Goal: Information Seeking & Learning: Learn about a topic

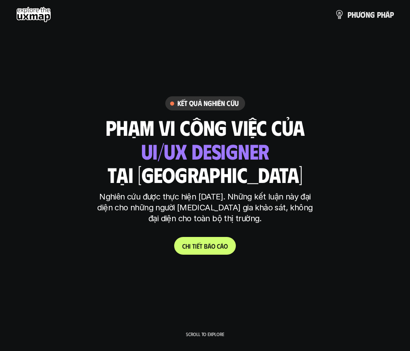
drag, startPoint x: 195, startPoint y: 152, endPoint x: 316, endPoint y: 158, distance: 120.8
click at [316, 158] on div "Kết quả nghiên cứu phạm vi công việc của tại [GEOGRAPHIC_DATA] ui designer ui/[…" at bounding box center [205, 175] width 410 height 159
click at [320, 157] on div "Kết quả nghiên cứu phạm vi công việc của tại [GEOGRAPHIC_DATA] ui designer ui/[…" at bounding box center [205, 175] width 410 height 159
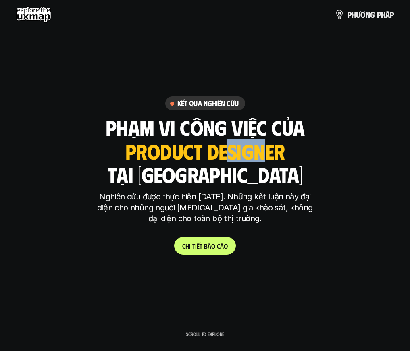
drag, startPoint x: 227, startPoint y: 148, endPoint x: 282, endPoint y: 153, distance: 54.7
click at [272, 151] on div "ui designer ui/ux designer product designer full stack designer god class desig…" at bounding box center [205, 151] width 160 height 23
drag, startPoint x: 282, startPoint y: 153, endPoint x: 284, endPoint y: 164, distance: 11.9
click at [285, 159] on div "ui designer ui/ux designer product designer full stack designer god class desig…" at bounding box center [205, 151] width 160 height 23
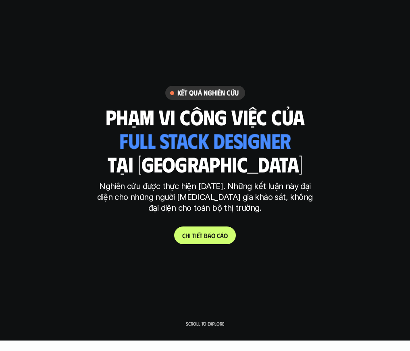
scroll to position [11, 0]
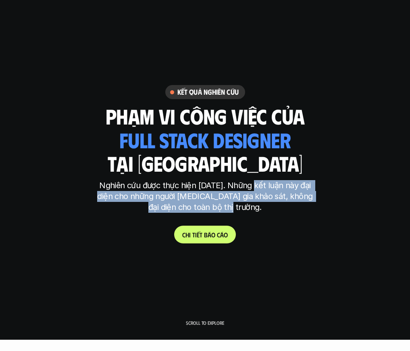
drag, startPoint x: 259, startPoint y: 186, endPoint x: 281, endPoint y: 206, distance: 29.4
click at [281, 206] on p "Nghiên cứu được thực hiện [DATE]. Những kết luận này đại diện cho những người […" at bounding box center [205, 196] width 222 height 33
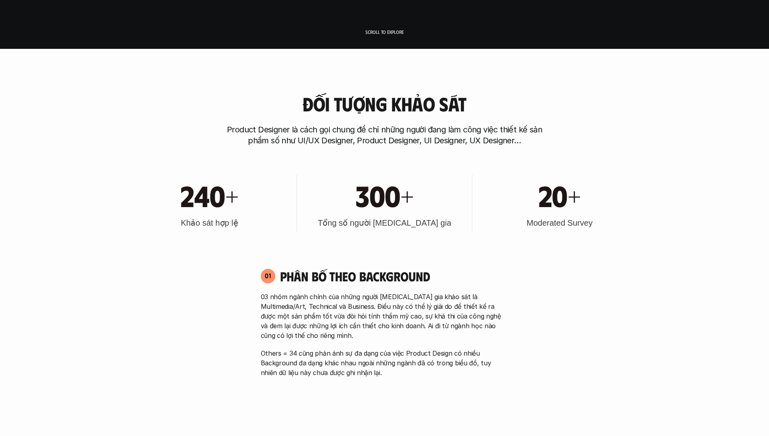
scroll to position [415, 0]
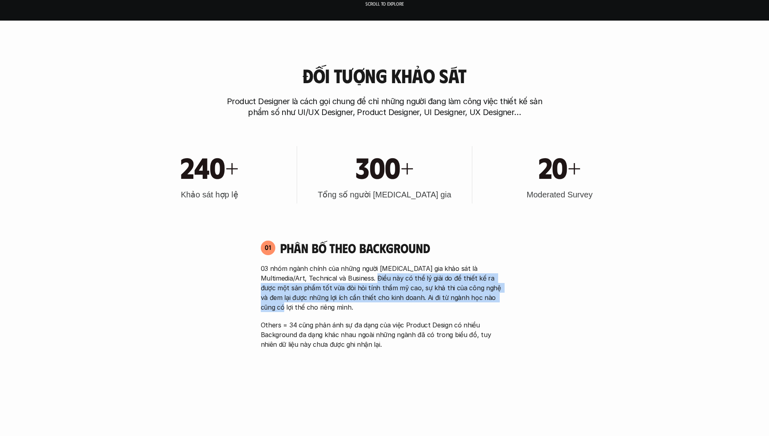
drag, startPoint x: 364, startPoint y: 275, endPoint x: 472, endPoint y: 293, distance: 108.8
click at [410, 293] on p "03 nhóm ngành chính của những người [MEDICAL_DATA] gia khảo sát là Multimedia/A…" at bounding box center [385, 287] width 248 height 48
drag, startPoint x: 435, startPoint y: 288, endPoint x: 415, endPoint y: 304, distance: 25.2
click at [410, 303] on p "03 nhóm ngành chính của những người [MEDICAL_DATA] gia khảo sát là Multimedia/A…" at bounding box center [385, 287] width 248 height 48
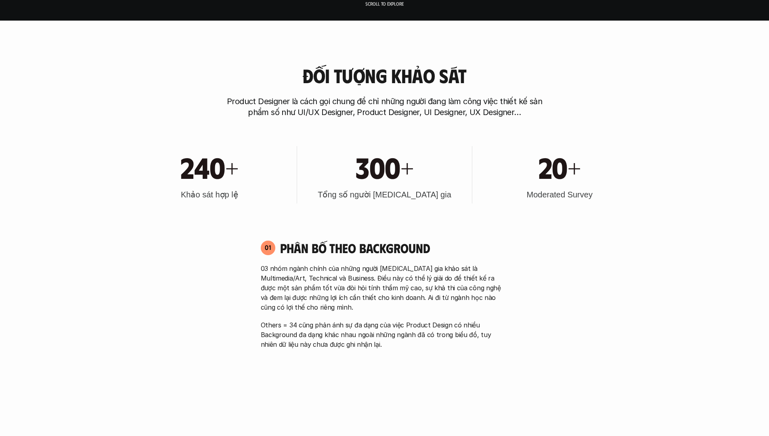
drag, startPoint x: 415, startPoint y: 304, endPoint x: 408, endPoint y: 304, distance: 7.3
click at [410, 304] on p "03 nhóm ngành chính của những người [MEDICAL_DATA] gia khảo sát là Multimedia/A…" at bounding box center [385, 287] width 248 height 48
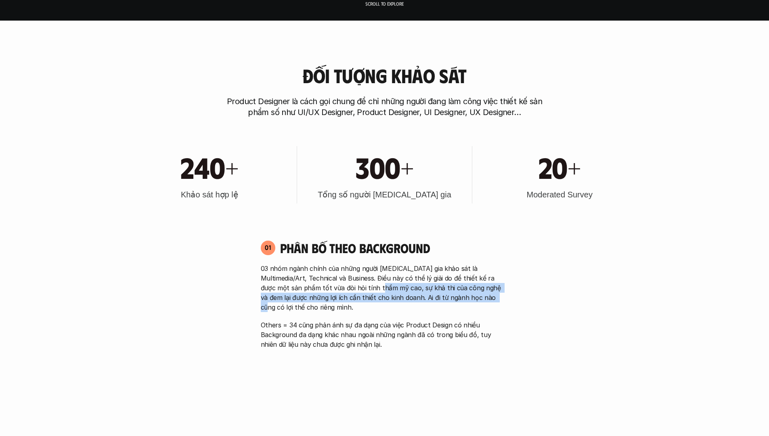
drag, startPoint x: 353, startPoint y: 287, endPoint x: 457, endPoint y: 301, distance: 104.2
click at [410, 301] on p "03 nhóm ngành chính của những người [MEDICAL_DATA] gia khảo sát là Multimedia/A…" at bounding box center [385, 287] width 248 height 48
click at [410, 319] on div "03 nhóm ngành chính của những người [MEDICAL_DATA] gia khảo sát là Multimedia/A…" at bounding box center [385, 306] width 248 height 86
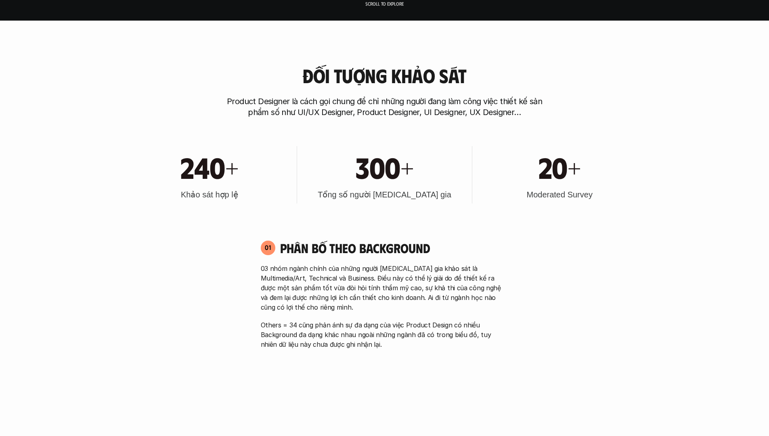
drag, startPoint x: 438, startPoint y: 319, endPoint x: 425, endPoint y: 313, distance: 13.7
click at [410, 319] on div "03 nhóm ngành chính của những người [MEDICAL_DATA] gia khảo sát là Multimedia/A…" at bounding box center [385, 306] width 248 height 86
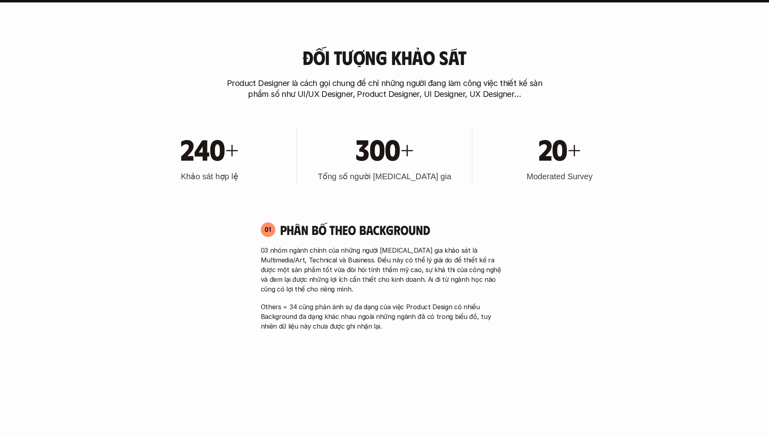
scroll to position [445, 0]
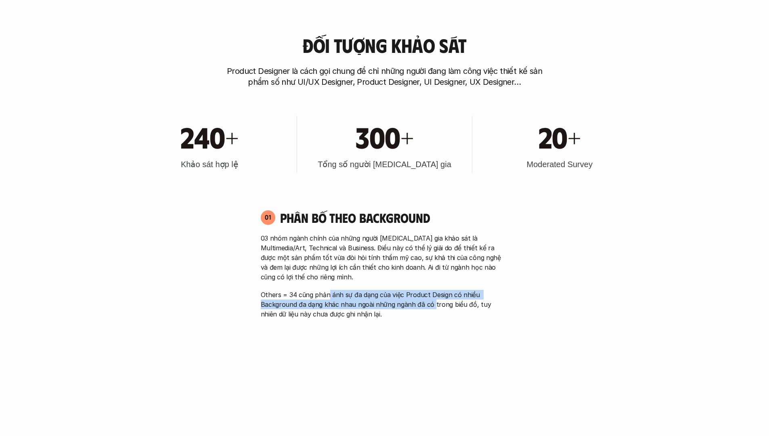
drag, startPoint x: 330, startPoint y: 291, endPoint x: 434, endPoint y: 303, distance: 103.9
click at [410, 303] on p "Others = 34 cũng phản ánh sự đa dạng của việc Product Design có nhiều Backgroun…" at bounding box center [385, 304] width 248 height 29
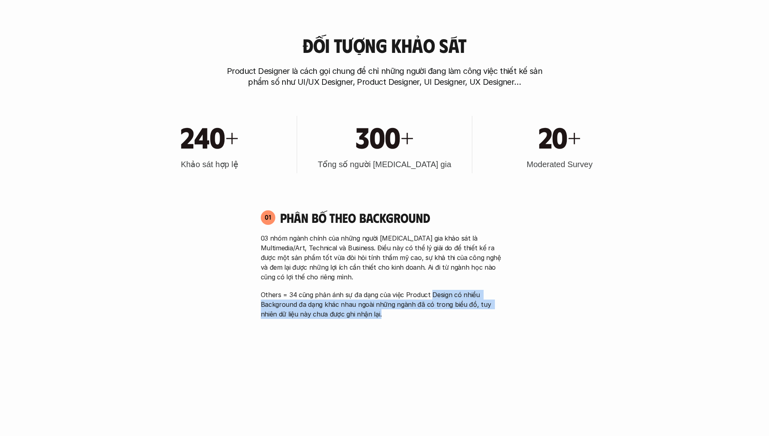
drag, startPoint x: 429, startPoint y: 298, endPoint x: 435, endPoint y: 317, distance: 20.2
click at [410, 317] on p "Others = 34 cũng phản ánh sự đa dạng của việc Product Design có nhiều Backgroun…" at bounding box center [385, 304] width 248 height 29
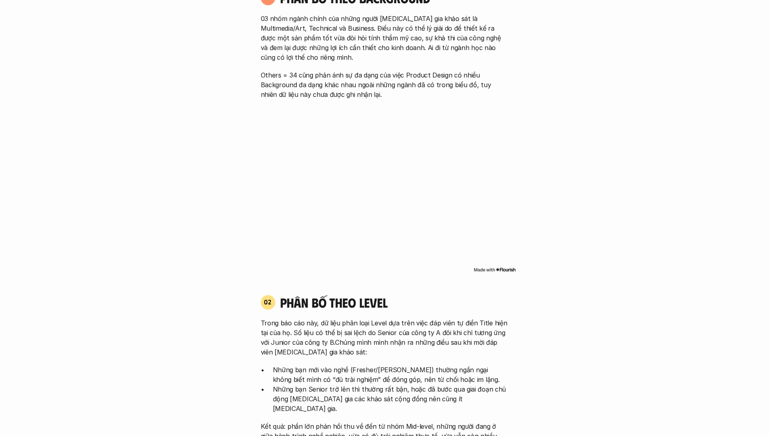
scroll to position [671, 0]
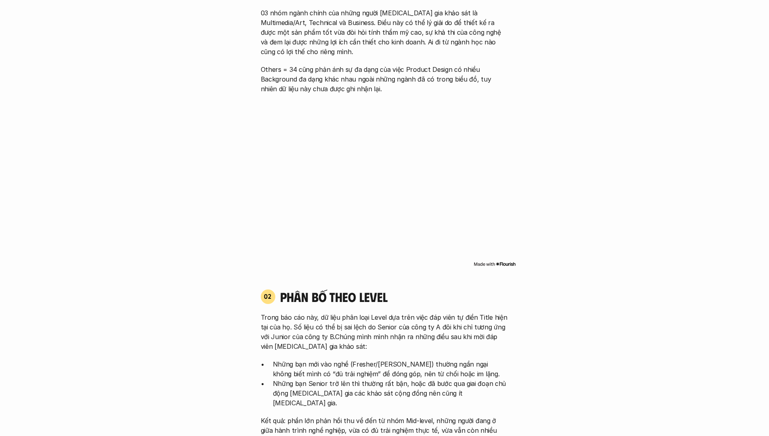
drag, startPoint x: 322, startPoint y: 289, endPoint x: 453, endPoint y: 303, distance: 131.4
click at [410, 303] on h4 "phân bố theo Level" at bounding box center [394, 296] width 228 height 15
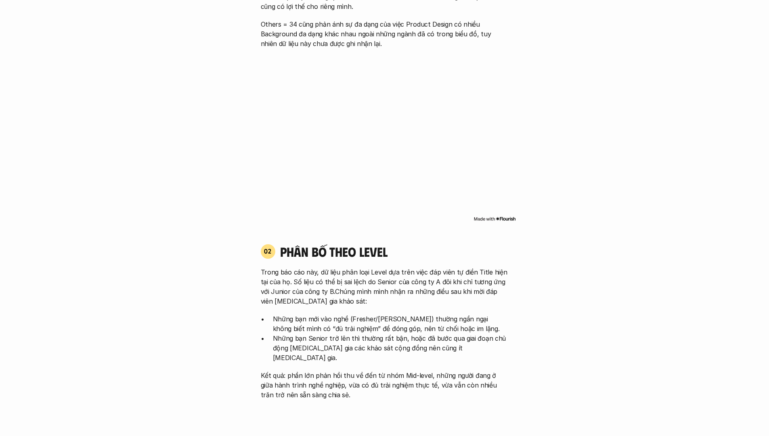
scroll to position [716, 0]
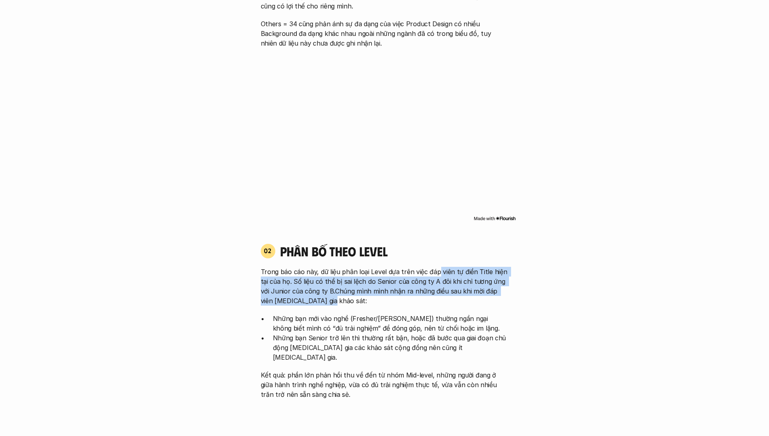
drag, startPoint x: 429, startPoint y: 280, endPoint x: 403, endPoint y: 297, distance: 31.2
click at [407, 297] on p "Trong báo cáo này, dữ liệu phân loại Level dựa trên việc đáp viên tự điền Title…" at bounding box center [385, 286] width 248 height 39
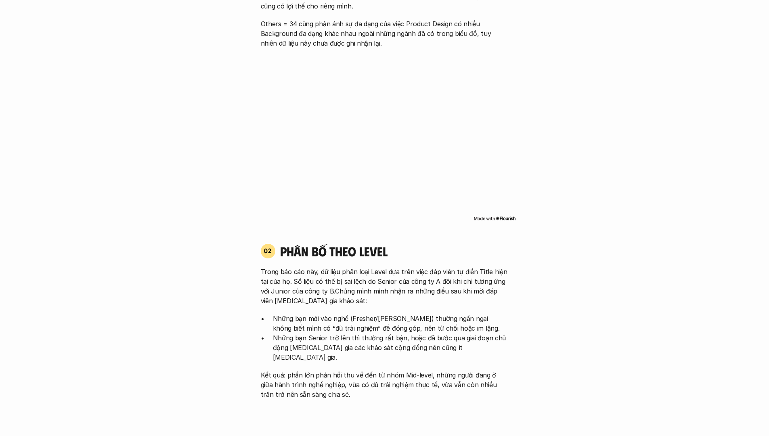
drag, startPoint x: 396, startPoint y: 296, endPoint x: 368, endPoint y: 298, distance: 27.9
click at [391, 297] on p "Trong báo cáo này, dữ liệu phân loại Level dựa trên việc đáp viên tự điền Title…" at bounding box center [385, 286] width 248 height 39
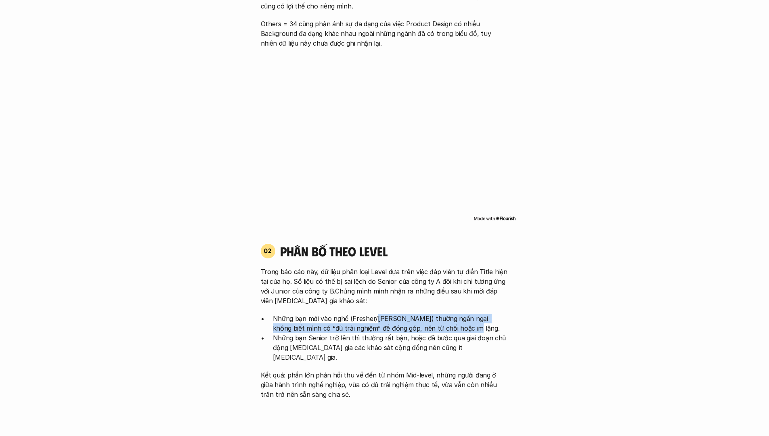
drag, startPoint x: 472, startPoint y: 326, endPoint x: 513, endPoint y: 330, distance: 41.3
click at [410, 330] on div "02 phân bố theo Level Trong báo cáo này, dữ liệu phân loại Level dựa trên việc …" at bounding box center [384, 321] width 262 height 156
click at [410, 330] on p "Những bạn mới vào nghề (Fresher/[PERSON_NAME]) thường ngần ngại không biết mình…" at bounding box center [391, 322] width 236 height 19
drag, startPoint x: 456, startPoint y: 317, endPoint x: 469, endPoint y: 325, distance: 15.8
click at [410, 325] on p "Những bạn mới vào nghề (Fresher/[PERSON_NAME]) thường ngần ngại không biết mình…" at bounding box center [391, 322] width 236 height 19
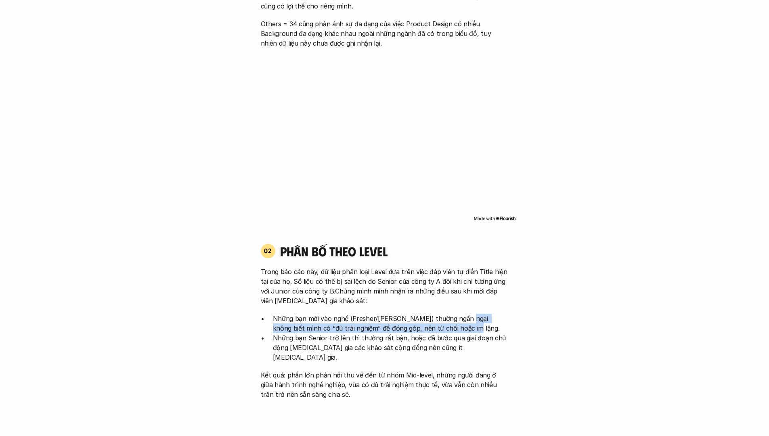
click at [410, 325] on p "Những bạn mới vào nghề (Fresher/[PERSON_NAME]) thường ngần ngại không biết mình…" at bounding box center [391, 322] width 236 height 19
drag, startPoint x: 449, startPoint y: 318, endPoint x: 481, endPoint y: 328, distance: 33.4
click at [410, 328] on p "Những bạn mới vào nghề (Fresher/[PERSON_NAME]) thường ngần ngại không biết mình…" at bounding box center [391, 322] width 236 height 19
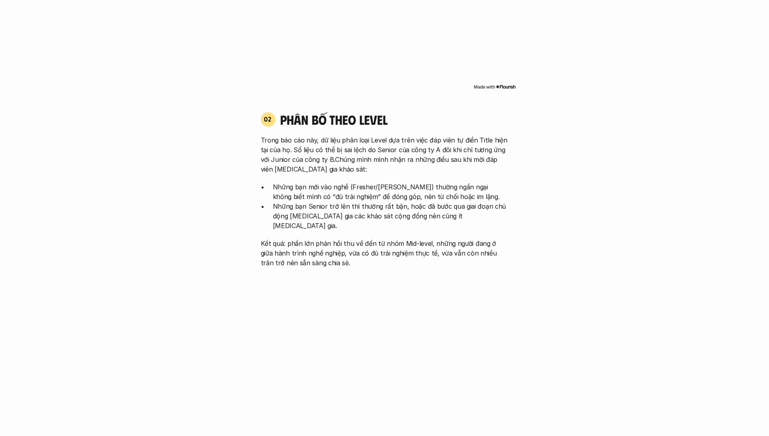
scroll to position [847, 0]
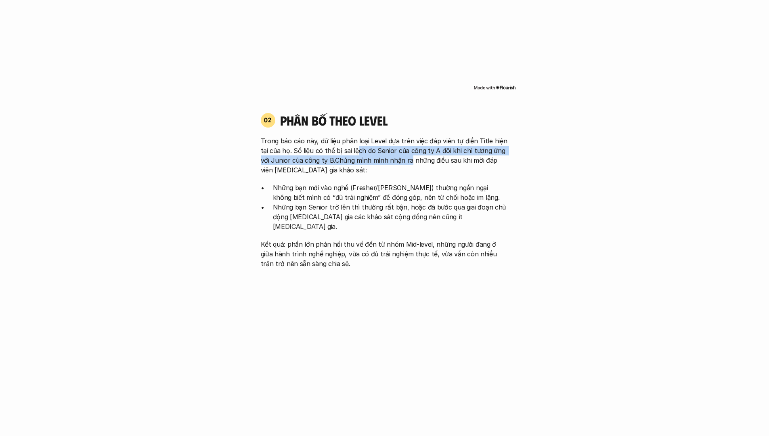
drag, startPoint x: 356, startPoint y: 150, endPoint x: 410, endPoint y: 164, distance: 55.4
click at [407, 163] on p "Trong báo cáo này, dữ liệu phân loại Level dựa trên việc đáp viên tự điền Title…" at bounding box center [385, 155] width 248 height 39
click at [410, 164] on p "Trong báo cáo này, dữ liệu phân loại Level dựa trên việc đáp viên tự điền Title…" at bounding box center [385, 155] width 248 height 39
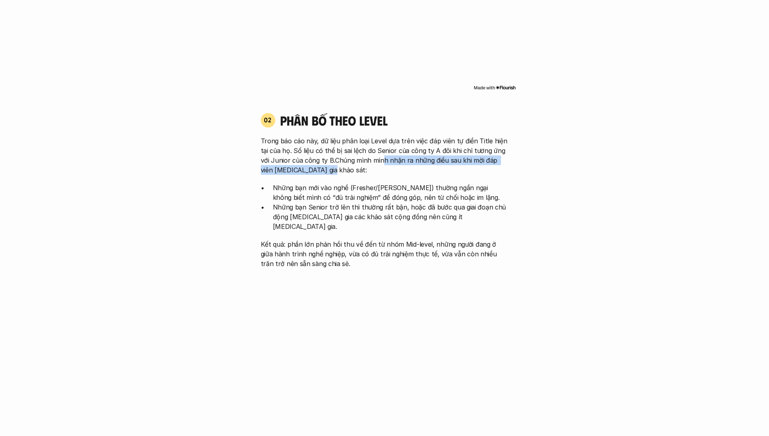
drag, startPoint x: 386, startPoint y: 161, endPoint x: 445, endPoint y: 172, distance: 60.8
click at [410, 171] on p "Trong báo cáo này, dữ liệu phân loại Level dựa trên việc đáp viên tự điền Title…" at bounding box center [385, 155] width 248 height 39
click at [410, 172] on p "Trong báo cáo này, dữ liệu phân loại Level dựa trên việc đáp viên tự điền Title…" at bounding box center [385, 155] width 248 height 39
drag, startPoint x: 441, startPoint y: 161, endPoint x: 437, endPoint y: 171, distance: 11.1
click at [410, 171] on p "Trong báo cáo này, dữ liệu phân loại Level dựa trên việc đáp viên tự điền Title…" at bounding box center [385, 155] width 248 height 39
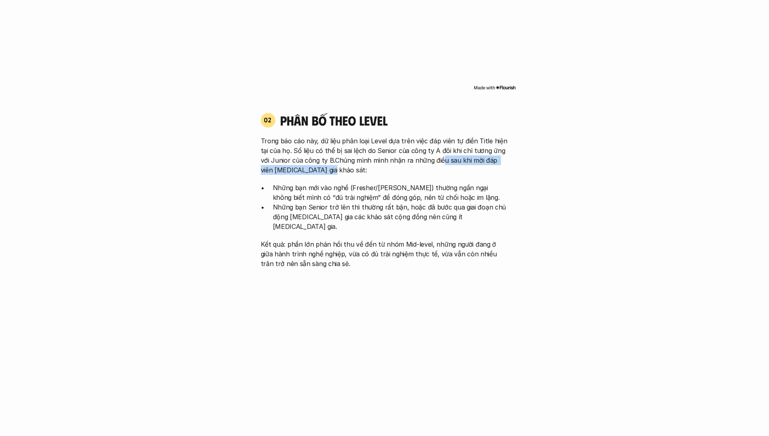
click at [410, 171] on p "Trong báo cáo này, dữ liệu phân loại Level dựa trên việc đáp viên tự điền Title…" at bounding box center [385, 155] width 248 height 39
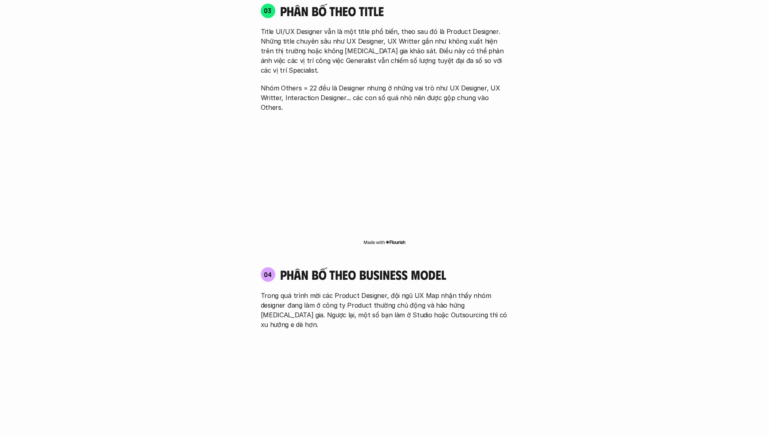
scroll to position [1346, 0]
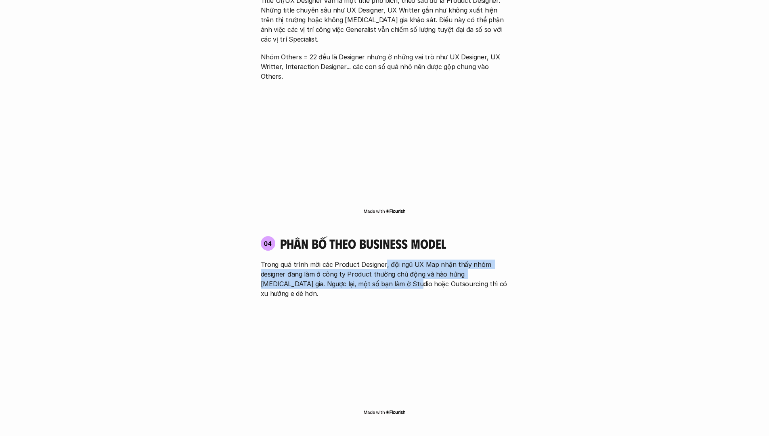
drag, startPoint x: 383, startPoint y: 235, endPoint x: 383, endPoint y: 250, distance: 15.3
click at [383, 259] on p "Trong quá trình mời các Product Designer, đội ngũ UX Map nhận thấy nhóm designe…" at bounding box center [385, 278] width 248 height 39
drag, startPoint x: 383, startPoint y: 250, endPoint x: 371, endPoint y: 249, distance: 12.2
click at [381, 259] on p "Trong quá trình mời các Product Designer, đội ngũ UX Map nhận thấy nhóm designe…" at bounding box center [385, 278] width 248 height 39
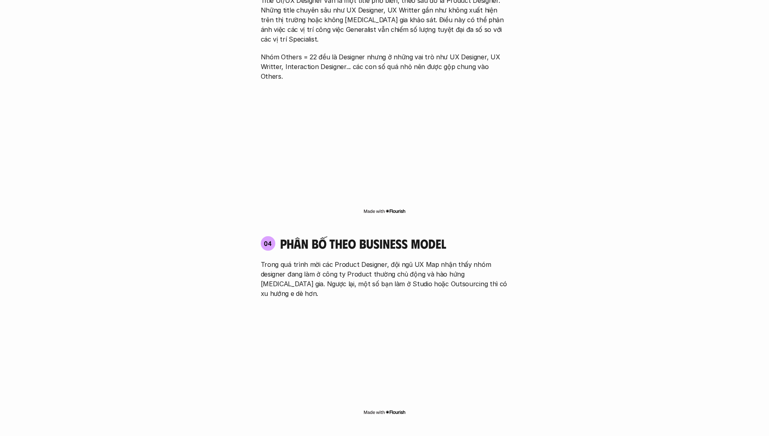
drag, startPoint x: 334, startPoint y: 246, endPoint x: 343, endPoint y: 247, distance: 9.0
click at [334, 259] on p "Trong quá trình mời các Product Designer, đội ngũ UX Map nhận thấy nhóm designe…" at bounding box center [385, 278] width 248 height 39
drag, startPoint x: 373, startPoint y: 248, endPoint x: 395, endPoint y: 254, distance: 23.1
click at [395, 259] on p "Trong quá trình mời các Product Designer, đội ngũ UX Map nhận thấy nhóm designe…" at bounding box center [385, 278] width 248 height 39
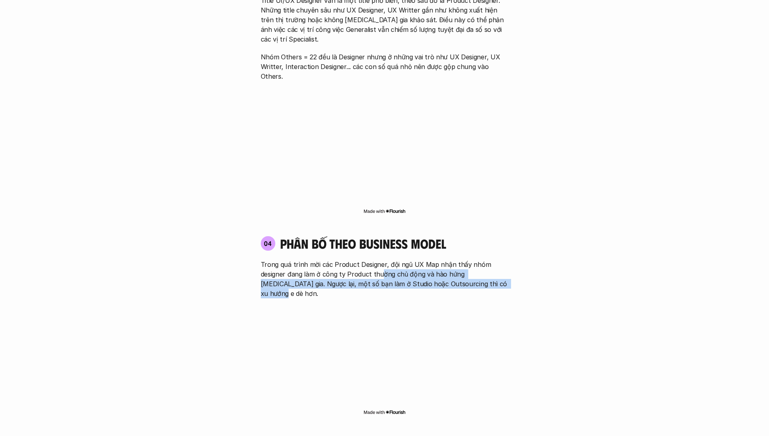
drag, startPoint x: 379, startPoint y: 243, endPoint x: 376, endPoint y: 259, distance: 16.3
click at [376, 259] on div "04 phân bố theo business model Trong quá trình mời các Product Designer, đội ng…" at bounding box center [384, 326] width 262 height 196
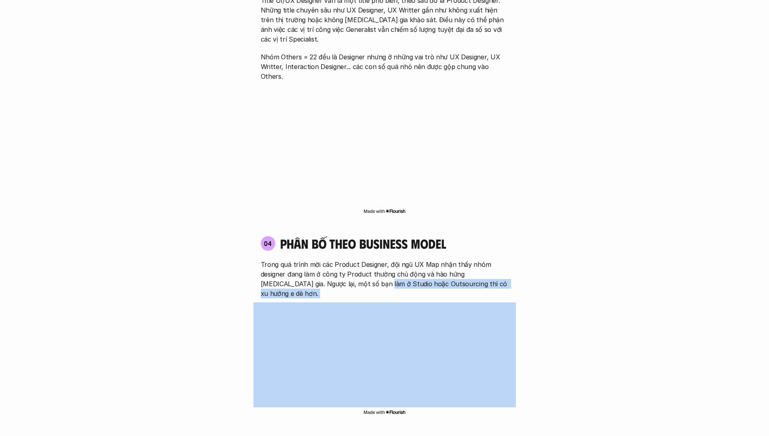
drag, startPoint x: 359, startPoint y: 256, endPoint x: 447, endPoint y: 262, distance: 88.2
click at [410, 262] on div "04 phân bố theo business model Trong quá trình mời các Product Designer, đội ng…" at bounding box center [384, 326] width 262 height 196
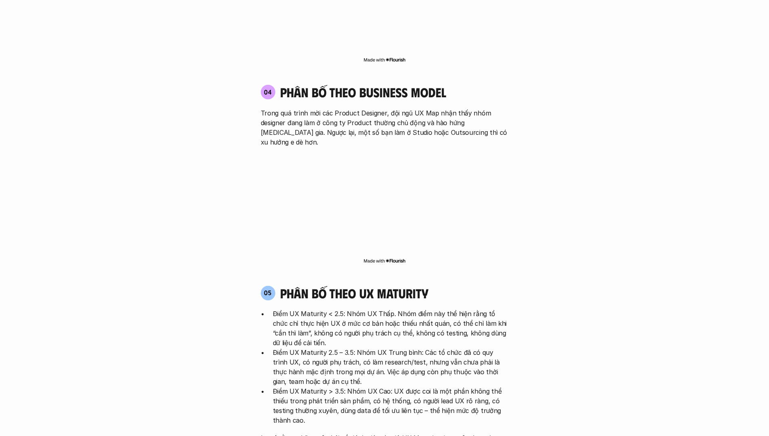
scroll to position [1499, 0]
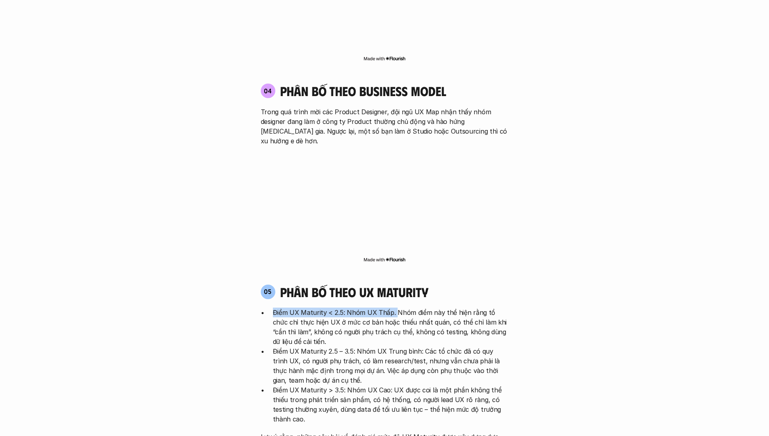
drag, startPoint x: 315, startPoint y: 267, endPoint x: 395, endPoint y: 278, distance: 80.7
click at [395, 284] on div "05 phân bố theo ux maturity Điểm UX Maturity < 2.5: Nhóm UX Thấp. Nhóm điểm này…" at bounding box center [384, 372] width 262 height 177
click at [395, 307] on p "Điểm UX Maturity < 2.5: Nhóm UX Thấp. Nhóm điểm này thể hiện rằng tổ chức chỉ t…" at bounding box center [391, 326] width 236 height 39
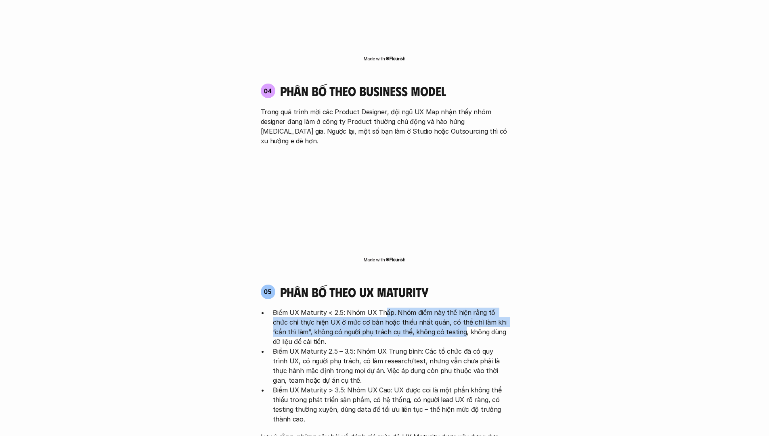
drag, startPoint x: 384, startPoint y: 270, endPoint x: 436, endPoint y: 289, distance: 55.8
click at [410, 307] on p "Điểm UX Maturity < 2.5: Nhóm UX Thấp. Nhóm điểm này thể hiện rằng tổ chức chỉ t…" at bounding box center [391, 326] width 236 height 39
drag, startPoint x: 436, startPoint y: 289, endPoint x: 435, endPoint y: 274, distance: 15.4
click at [410, 307] on p "Điểm UX Maturity < 2.5: Nhóm UX Thấp. Nhóm điểm này thể hiện rằng tổ chức chỉ t…" at bounding box center [391, 326] width 236 height 39
drag, startPoint x: 435, startPoint y: 271, endPoint x: 430, endPoint y: 287, distance: 17.2
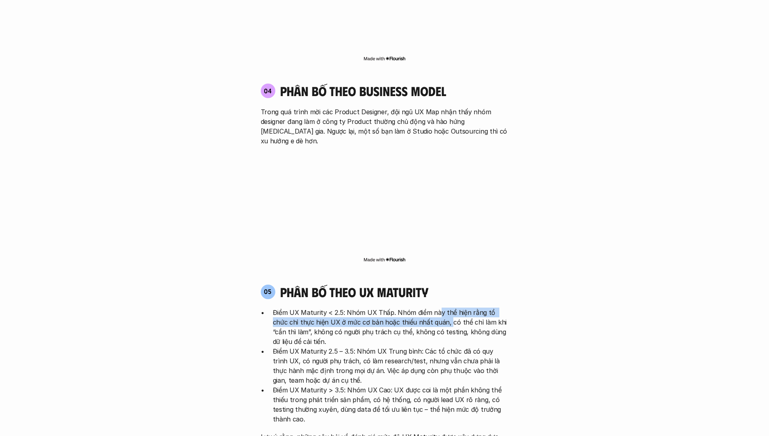
click at [410, 307] on p "Điểm UX Maturity < 2.5: Nhóm UX Thấp. Nhóm điểm này thể hiện rằng tổ chức chỉ t…" at bounding box center [391, 326] width 236 height 39
drag, startPoint x: 430, startPoint y: 287, endPoint x: 397, endPoint y: 287, distance: 32.7
click at [410, 307] on p "Điểm UX Maturity < 2.5: Nhóm UX Thấp. Nhóm điểm này thể hiện rằng tổ chức chỉ t…" at bounding box center [391, 326] width 236 height 39
drag, startPoint x: 359, startPoint y: 281, endPoint x: 404, endPoint y: 290, distance: 45.6
click at [395, 307] on p "Điểm UX Maturity < 2.5: Nhóm UX Thấp. Nhóm điểm này thể hiện rằng tổ chức chỉ t…" at bounding box center [391, 326] width 236 height 39
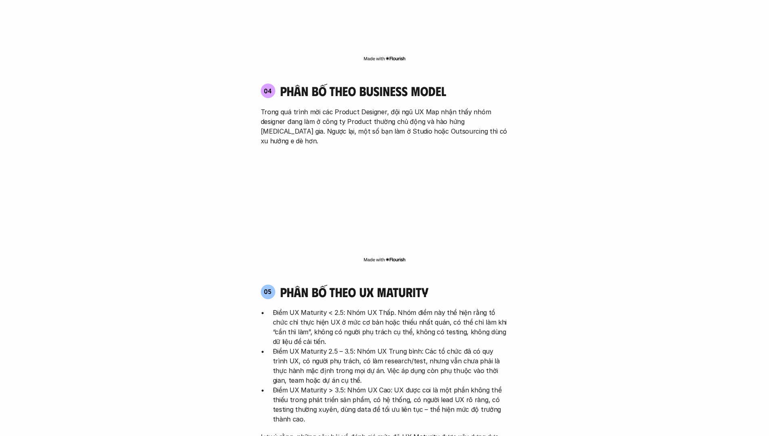
click at [404, 307] on p "Điểm UX Maturity < 2.5: Nhóm UX Thấp. Nhóm điểm này thể hiện rằng tổ chức chỉ t…" at bounding box center [391, 326] width 236 height 39
click at [401, 307] on p "Điểm UX Maturity < 2.5: Nhóm UX Thấp. Nhóm điểm này thể hiện rằng tổ chức chỉ t…" at bounding box center [391, 326] width 236 height 39
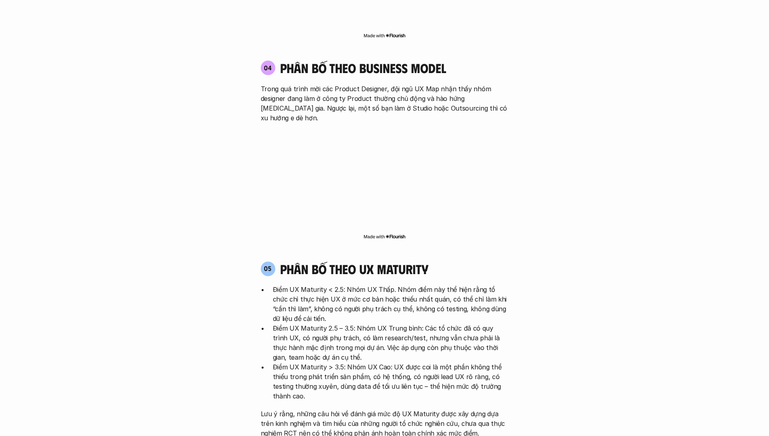
scroll to position [1523, 0]
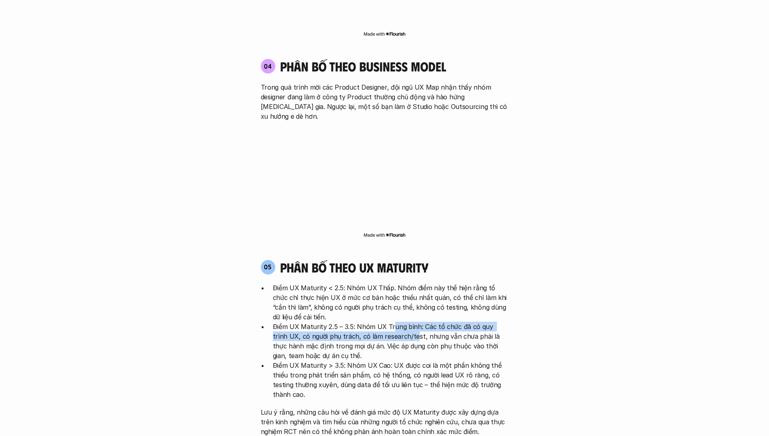
drag, startPoint x: 392, startPoint y: 284, endPoint x: 397, endPoint y: 295, distance: 12.1
click at [397, 322] on p "Điểm UX Maturity 2.5 – 3.5: Nhóm UX Trung bình: Các tổ chức đã có quy trình UX,…" at bounding box center [391, 341] width 236 height 39
drag, startPoint x: 416, startPoint y: 290, endPoint x: 426, endPoint y: 300, distance: 13.4
click at [410, 322] on p "Điểm UX Maturity 2.5 – 3.5: Nhóm UX Trung bình: Các tổ chức đã có quy trình UX,…" at bounding box center [391, 341] width 236 height 39
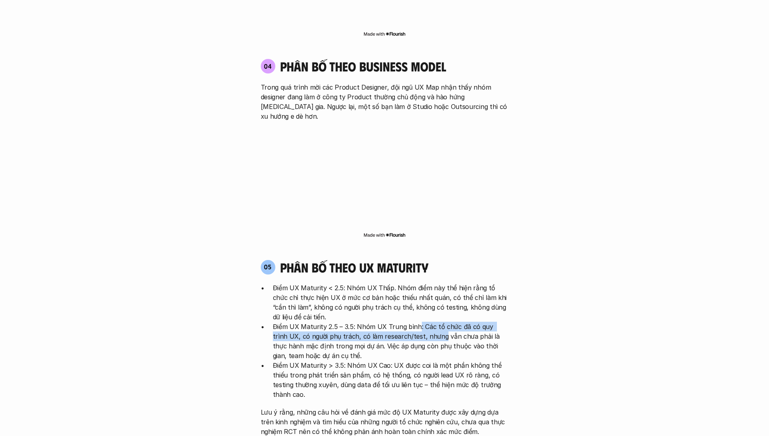
click at [410, 322] on p "Điểm UX Maturity 2.5 – 3.5: Nhóm UX Trung bình: Các tổ chức đã có quy trình UX,…" at bounding box center [391, 341] width 236 height 39
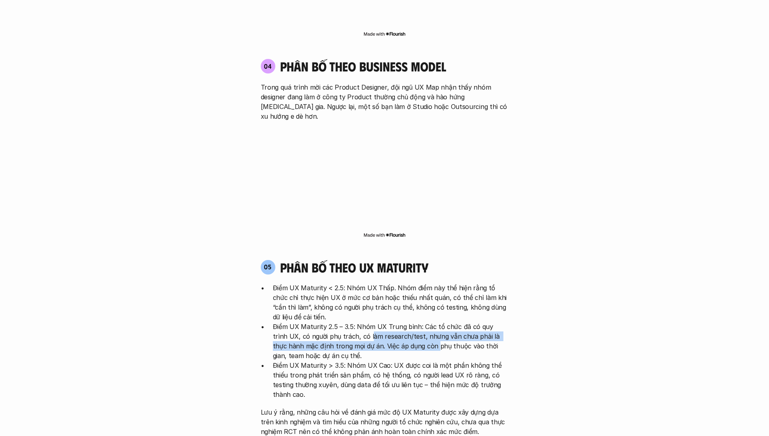
drag, startPoint x: 355, startPoint y: 297, endPoint x: 404, endPoint y: 305, distance: 49.9
click at [404, 322] on p "Điểm UX Maturity 2.5 – 3.5: Nhóm UX Trung bình: Các tổ chức đã có quy trình UX,…" at bounding box center [391, 341] width 236 height 39
drag, startPoint x: 410, startPoint y: 298, endPoint x: 415, endPoint y: 312, distance: 15.2
click at [410, 322] on p "Điểm UX Maturity 2.5 – 3.5: Nhóm UX Trung bình: Các tổ chức đã có quy trình UX,…" at bounding box center [391, 341] width 236 height 39
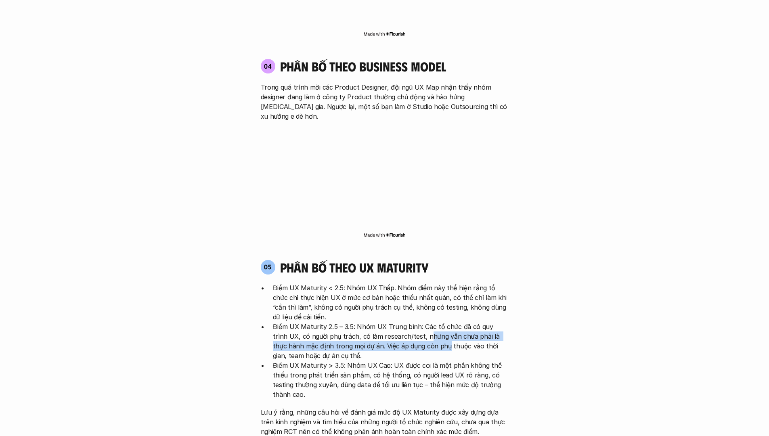
click at [410, 322] on p "Điểm UX Maturity 2.5 – 3.5: Nhóm UX Trung bình: Các tổ chức đã có quy trình UX,…" at bounding box center [391, 341] width 236 height 39
drag, startPoint x: 422, startPoint y: 299, endPoint x: 420, endPoint y: 310, distance: 11.9
click at [410, 322] on p "Điểm UX Maturity 2.5 – 3.5: Nhóm UX Trung bình: Các tổ chức đã có quy trình UX,…" at bounding box center [391, 341] width 236 height 39
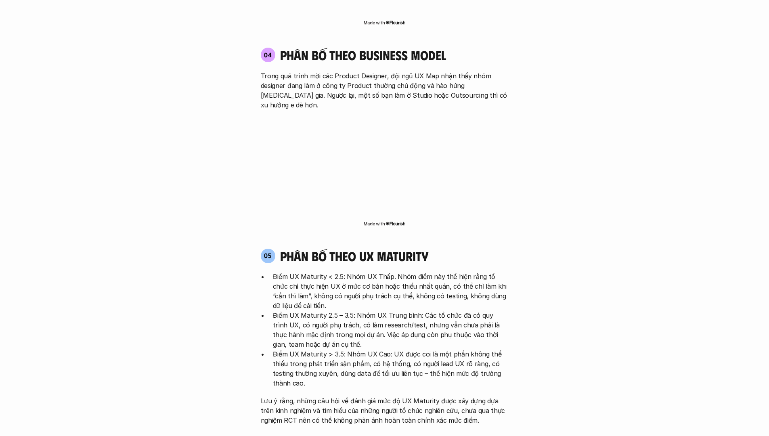
scroll to position [1535, 0]
drag, startPoint x: 420, startPoint y: 312, endPoint x: 419, endPoint y: 322, distance: 9.7
click at [410, 349] on p "Điểm UX Maturity > 3.5: Nhóm UX Cao: UX được coi là một phần không thể thiếu tr…" at bounding box center [391, 368] width 236 height 39
drag, startPoint x: 379, startPoint y: 320, endPoint x: 428, endPoint y: 330, distance: 50.1
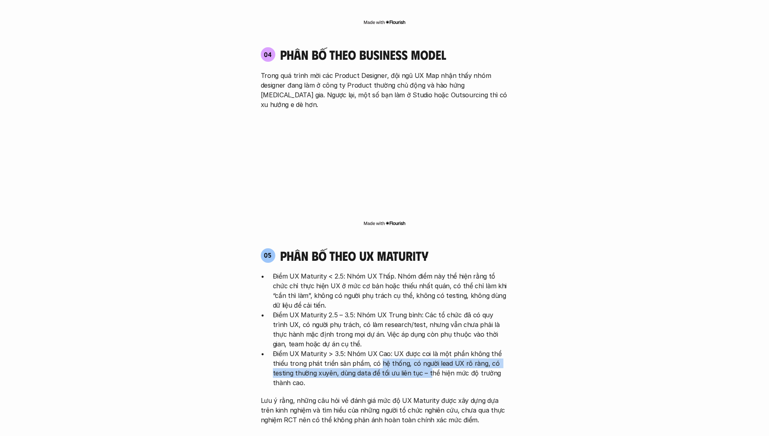
click at [410, 349] on p "Điểm UX Maturity > 3.5: Nhóm UX Cao: UX được coi là một phần không thể thiếu tr…" at bounding box center [391, 368] width 236 height 39
drag, startPoint x: 428, startPoint y: 330, endPoint x: 432, endPoint y: 325, distance: 6.3
click at [410, 349] on p "Điểm UX Maturity > 3.5: Nhóm UX Cao: UX được coi là một phần không thể thiếu tr…" at bounding box center [391, 368] width 236 height 39
drag, startPoint x: 432, startPoint y: 325, endPoint x: 432, endPoint y: 334, distance: 9.3
click at [410, 349] on p "Điểm UX Maturity > 3.5: Nhóm UX Cao: UX được coi là một phần không thể thiếu tr…" at bounding box center [391, 368] width 236 height 39
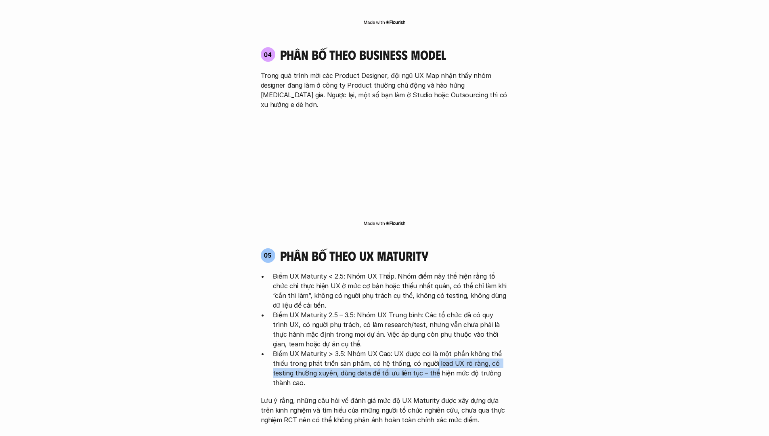
click at [410, 349] on p "Điểm UX Maturity > 3.5: Nhóm UX Cao: UX được coi là một phần không thể thiếu tr…" at bounding box center [391, 368] width 236 height 39
drag, startPoint x: 444, startPoint y: 324, endPoint x: 441, endPoint y: 340, distance: 16.3
click at [410, 349] on p "Điểm UX Maturity > 3.5: Nhóm UX Cao: UX được coi là một phần không thể thiếu tr…" at bounding box center [391, 368] width 236 height 39
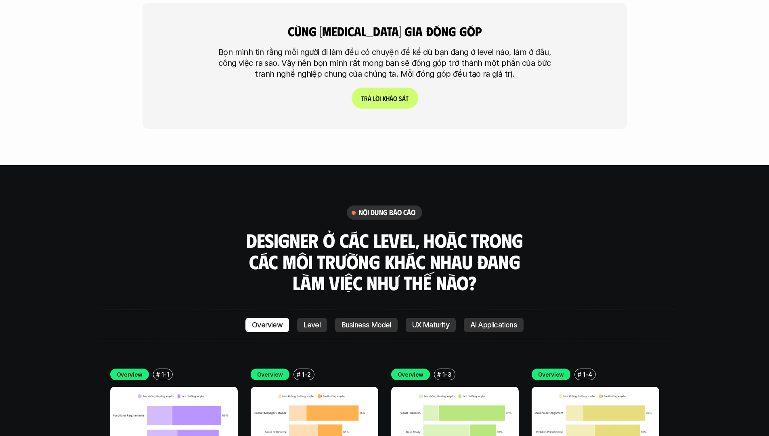
scroll to position [1978, 0]
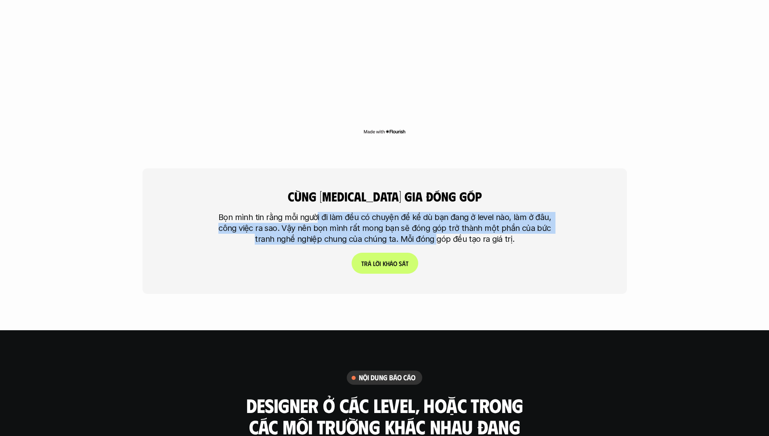
drag, startPoint x: 318, startPoint y: 176, endPoint x: 437, endPoint y: 196, distance: 120.4
click at [410, 212] on p "Bọn mình tin rằng mỗi người đi làm đều có chuyện để kể dù bạn đang ở level nào,…" at bounding box center [384, 228] width 343 height 33
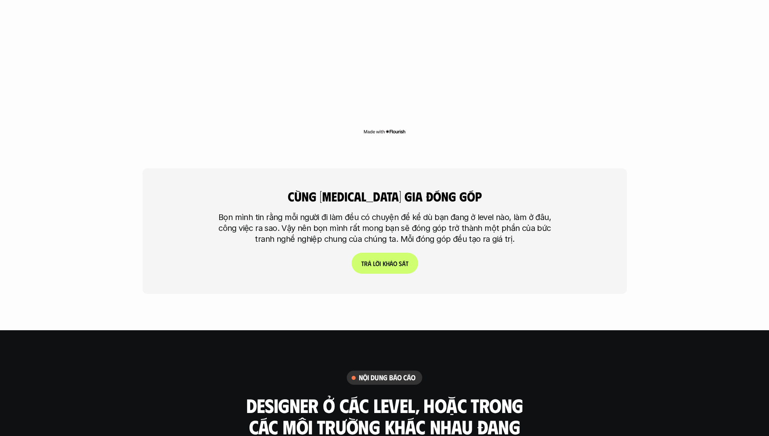
scroll to position [2126, 0]
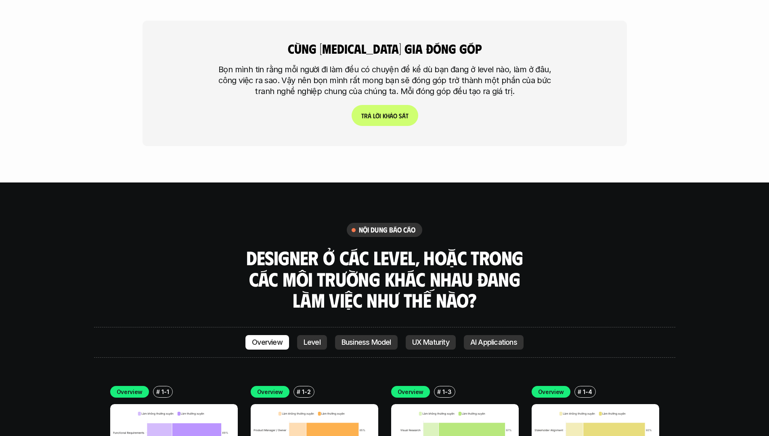
drag, startPoint x: 395, startPoint y: 219, endPoint x: 512, endPoint y: 252, distance: 122.4
click at [410, 251] on h3 "Designer ở các level, hoặc trong các môi trường khác nhau đang làm việc như thế…" at bounding box center [384, 279] width 282 height 64
click at [410, 252] on h3 "Designer ở các level, hoặc trong các môi trường khác nhau đang làm việc như thế…" at bounding box center [384, 279] width 282 height 64
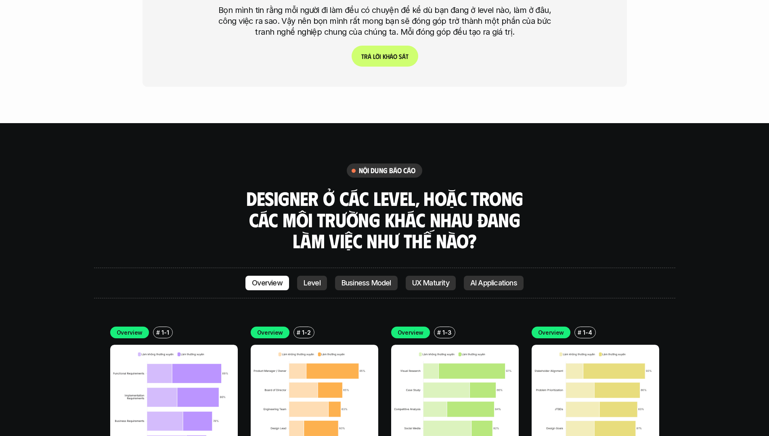
scroll to position [2219, 0]
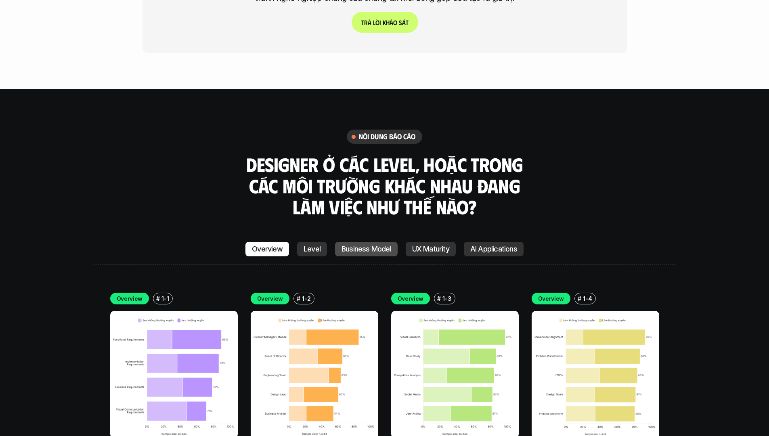
click at [351, 245] on p "Business Model" at bounding box center [366, 249] width 50 height 8
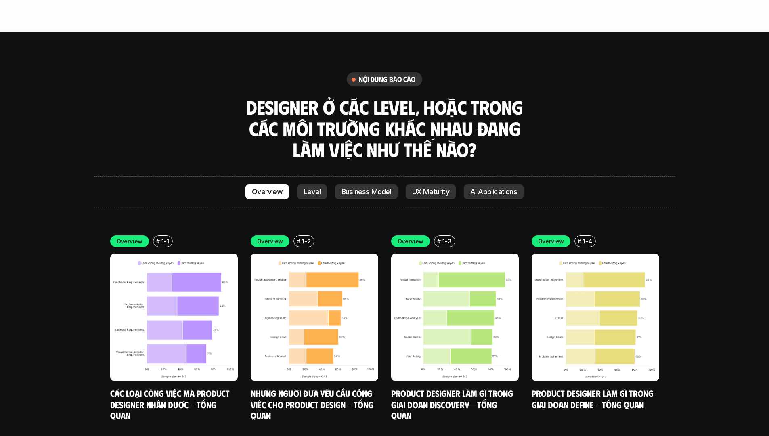
scroll to position [2277, 0]
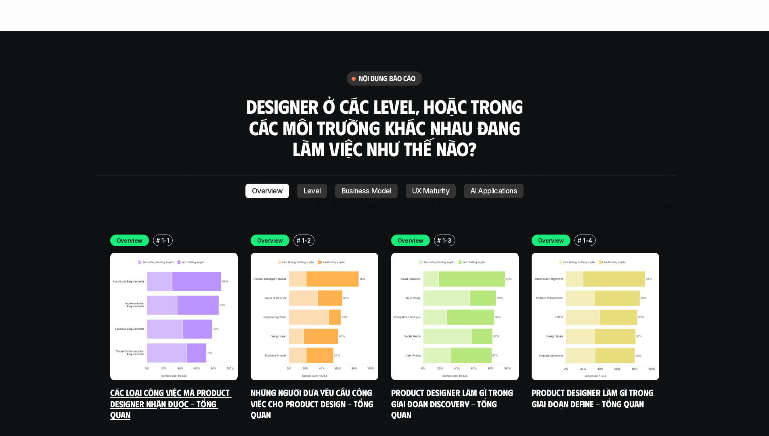
click at [194, 273] on img at bounding box center [173, 316] width 127 height 127
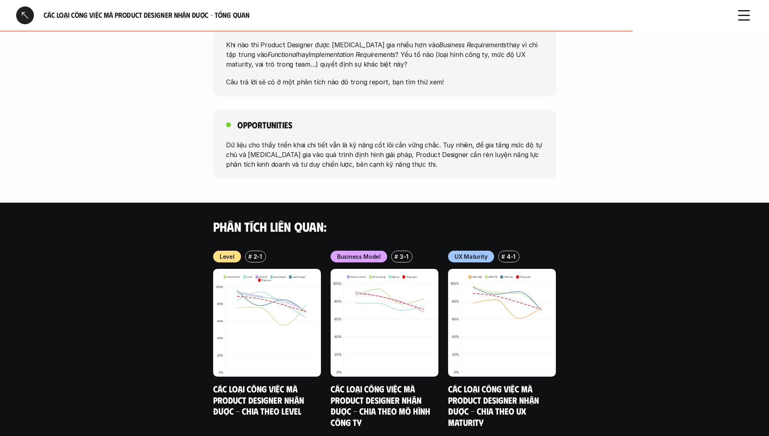
scroll to position [633, 0]
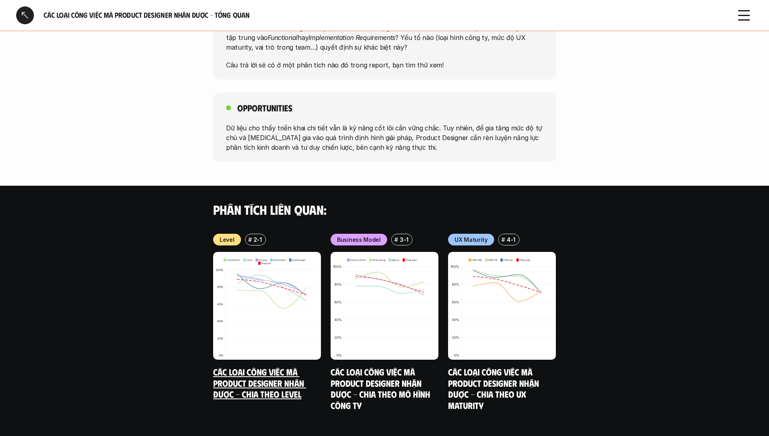
click at [286, 296] on img at bounding box center [267, 306] width 108 height 108
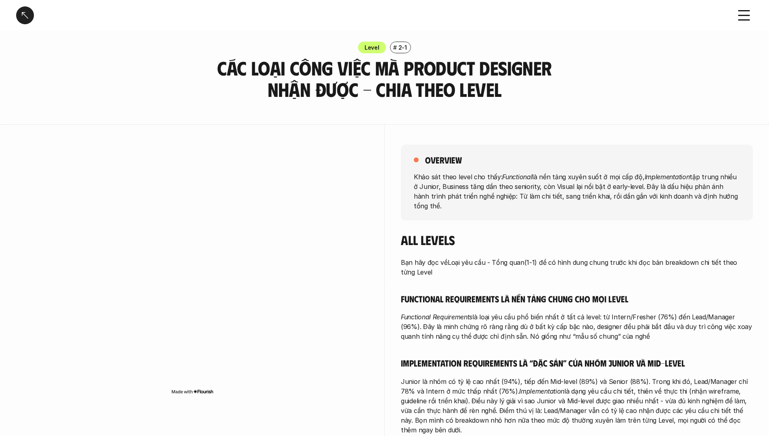
scroll to position [11, 0]
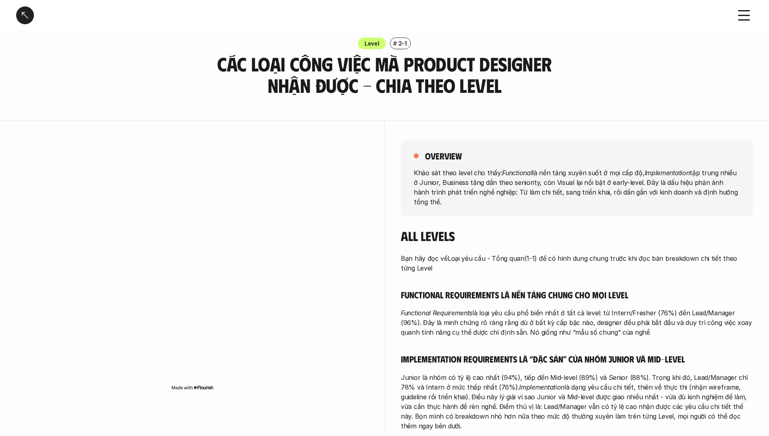
click at [20, 10] on div at bounding box center [25, 15] width 18 height 18
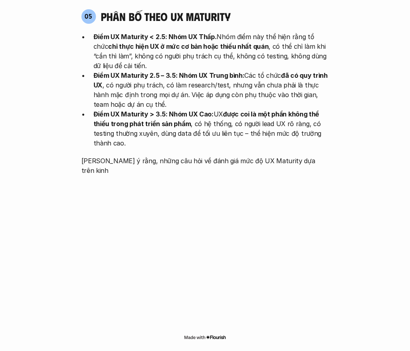
scroll to position [1322, 0]
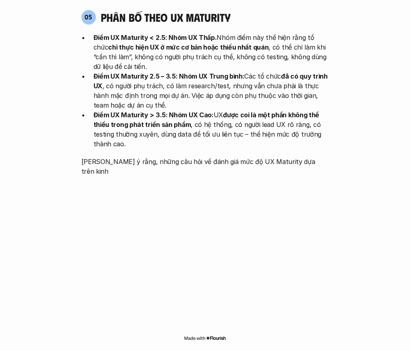
click at [318, 112] on div "Điểm UX Maturity < 2.5: Nhóm UX Thấp. Nhóm điểm này thể hiện rằng tổ chức chỉ t…" at bounding box center [205, 105] width 248 height 144
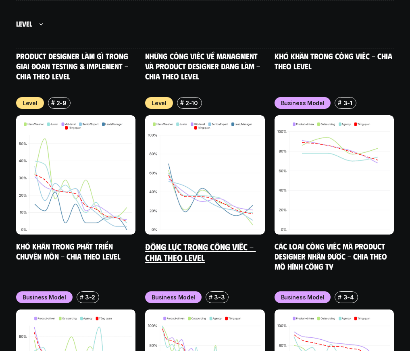
scroll to position [3498, 0]
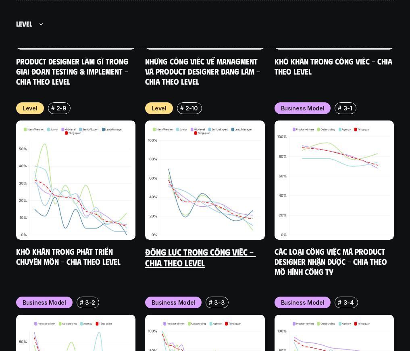
click at [183, 247] on link "Động lực trong công việc - Chia theo Level" at bounding box center [200, 258] width 111 height 22
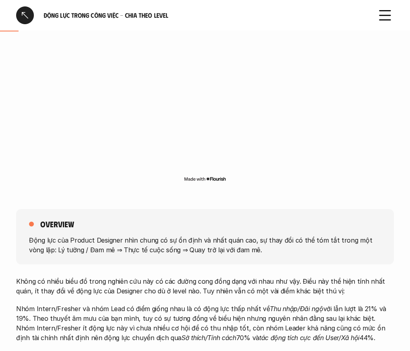
scroll to position [314, 0]
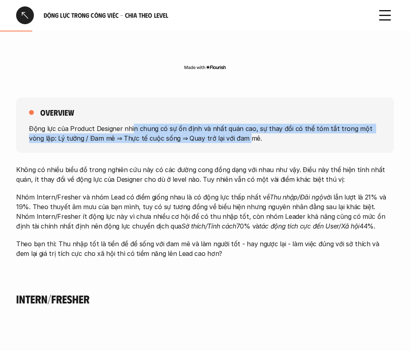
drag, startPoint x: 162, startPoint y: 129, endPoint x: 230, endPoint y: 141, distance: 68.5
click at [230, 141] on p "Động lực của Product Designer nhìn chung có sự ổn định và nhất quán cao, sự tha…" at bounding box center [205, 133] width 352 height 19
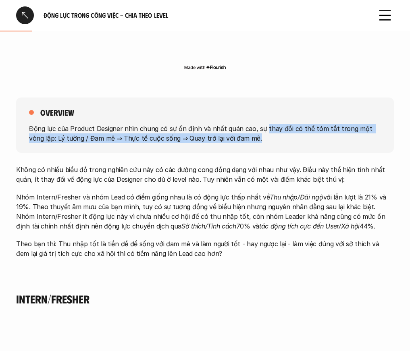
drag, startPoint x: 262, startPoint y: 132, endPoint x: 269, endPoint y: 141, distance: 11.5
click at [269, 141] on p "Động lực của Product Designer nhìn chung có sự ổn định và nhất quán cao, sự tha…" at bounding box center [205, 133] width 352 height 19
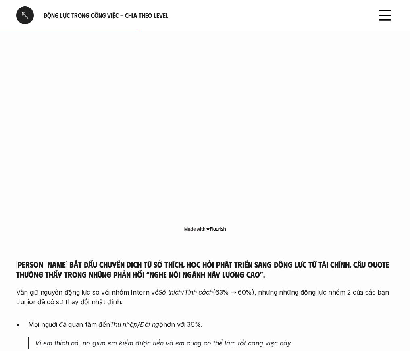
scroll to position [1467, 0]
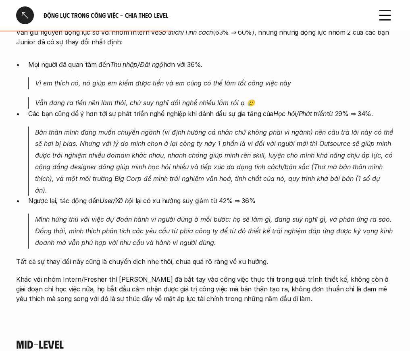
click at [20, 16] on div at bounding box center [25, 15] width 18 height 18
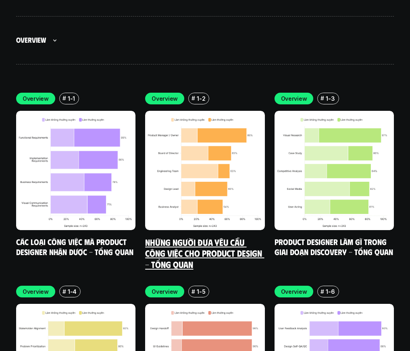
click at [194, 237] on link "Những người đưa yêu cầu công việc cho Product Design - Tổng quan" at bounding box center [204, 253] width 119 height 33
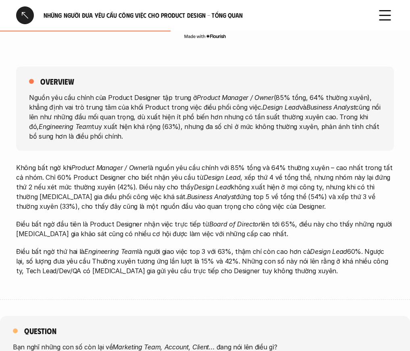
scroll to position [341, 0]
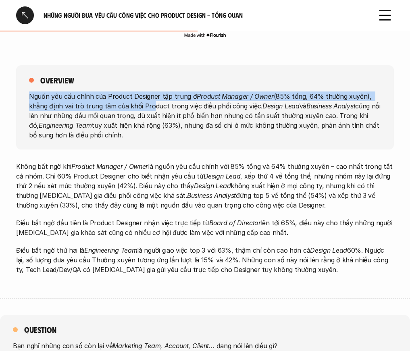
drag, startPoint x: 73, startPoint y: 90, endPoint x: 150, endPoint y: 111, distance: 79.4
click at [148, 109] on div "overview Nguồn yêu cầu chính của Product Designer tập trung ở Product Manager /…" at bounding box center [205, 107] width 378 height 84
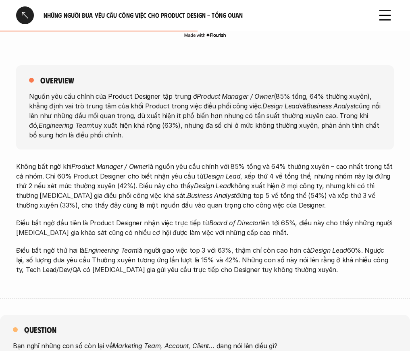
drag, startPoint x: 150, startPoint y: 111, endPoint x: 120, endPoint y: 107, distance: 30.1
click at [150, 111] on p "Nguồn yêu cầu chính của Product Designer tập trung ở Product Manager / Owner (8…" at bounding box center [205, 116] width 352 height 48
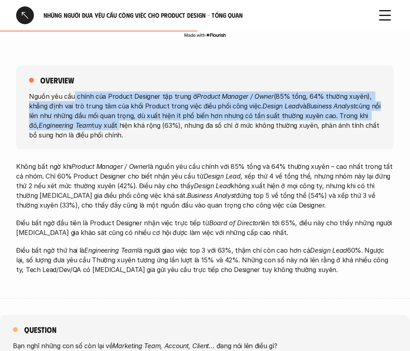
drag, startPoint x: 74, startPoint y: 96, endPoint x: 107, endPoint y: 126, distance: 44.8
click at [107, 126] on p "Nguồn yêu cầu chính của Product Designer tập trung ở Product Manager / Owner (8…" at bounding box center [205, 116] width 352 height 48
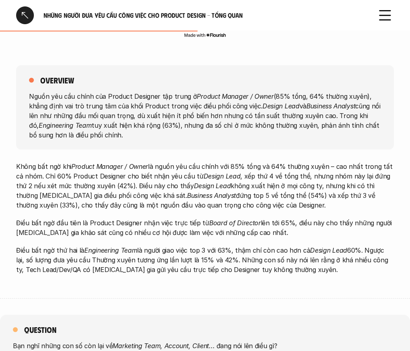
drag, startPoint x: 107, startPoint y: 126, endPoint x: 100, endPoint y: 125, distance: 7.3
click at [107, 126] on p "Nguồn yêu cầu chính của Product Designer tập trung ở Product Manager / Owner (8…" at bounding box center [205, 116] width 352 height 48
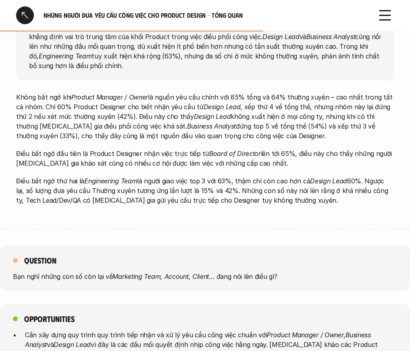
scroll to position [652, 0]
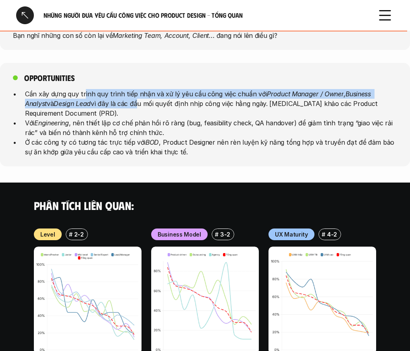
drag, startPoint x: 100, startPoint y: 100, endPoint x: 121, endPoint y: 109, distance: 22.8
click at [119, 109] on p "Cần xây dựng quy trình quy trình tiếp nhận và xử lý yêu cầu công việc chuẩn với…" at bounding box center [211, 103] width 372 height 29
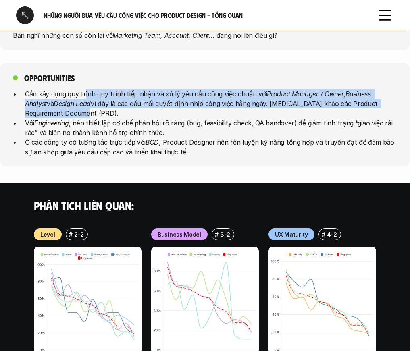
click at [122, 110] on p "Cần xây dựng quy trình quy trình tiếp nhận và xử lý yêu cầu công việc chuẩn với…" at bounding box center [211, 103] width 372 height 29
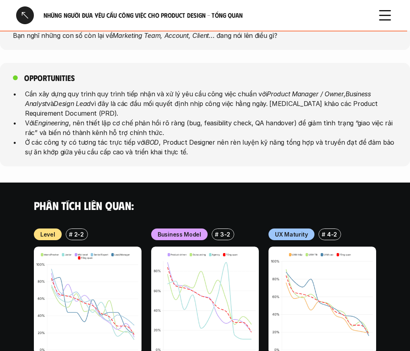
drag, startPoint x: 111, startPoint y: 98, endPoint x: 111, endPoint y: 122, distance: 24.6
click at [111, 122] on ul "Cần xây dựng quy trình quy trình tiếp nhận và xử lý yêu cầu công việc chuẩn với…" at bounding box center [205, 123] width 384 height 68
click at [111, 122] on p "Với Engineering , nên thiết lập cơ chế phản hồi rõ ràng (bug, feasibility check…" at bounding box center [211, 127] width 372 height 19
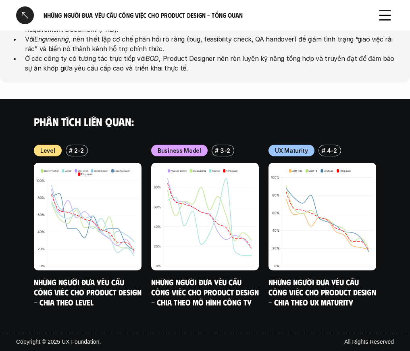
click at [28, 17] on div at bounding box center [25, 15] width 18 height 18
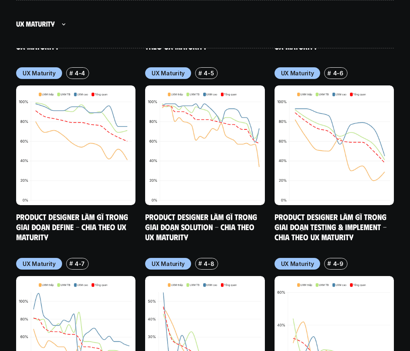
scroll to position [4494, 0]
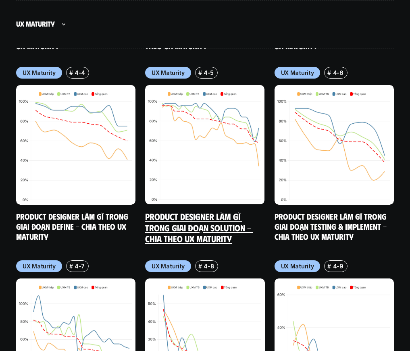
click at [213, 211] on link "Product Designer làm gì trong giai đoạn Solution - Chia theo UX Maturity" at bounding box center [199, 227] width 108 height 33
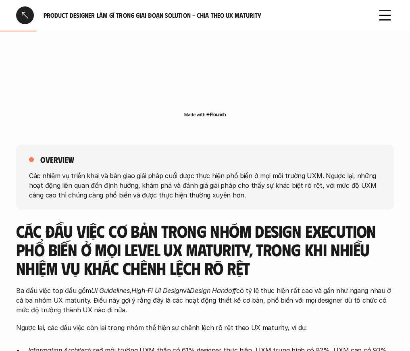
scroll to position [361, 0]
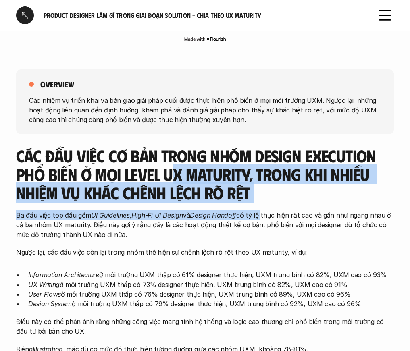
drag, startPoint x: 179, startPoint y: 181, endPoint x: 263, endPoint y: 215, distance: 90.9
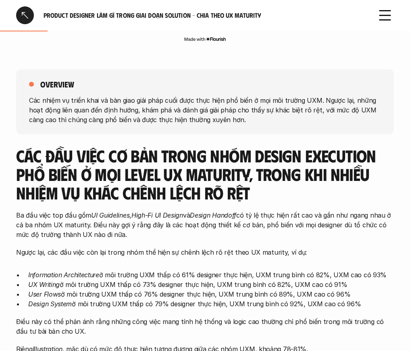
click at [263, 215] on p "Ba đầu việc top đầu gồm UI Guidelines , High-Fi UI Design và Design Handoff có …" at bounding box center [205, 225] width 378 height 29
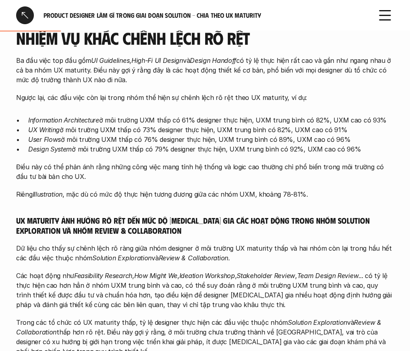
scroll to position [537, 0]
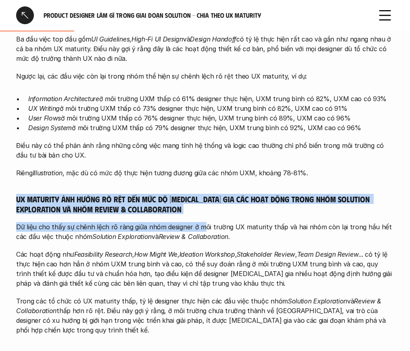
drag, startPoint x: 180, startPoint y: 215, endPoint x: 199, endPoint y: 222, distance: 20.5
click at [199, 222] on div "Các đầu việc cơ bản trong nhóm Design Execution phổ biến ở mọi level UX maturit…" at bounding box center [205, 219] width 378 height 498
click at [199, 222] on p "Dữ liệu cho thấy sự chênh lệch rõ ràng giữa nhóm designer ở môi trường UX matur…" at bounding box center [205, 231] width 378 height 19
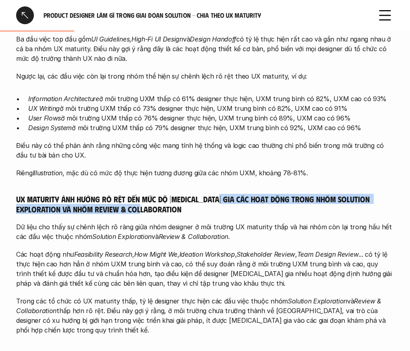
drag, startPoint x: 232, startPoint y: 206, endPoint x: 248, endPoint y: 213, distance: 16.8
click at [247, 213] on h5 "UX maturity ảnh hưởng rõ rệt đến mức độ [MEDICAL_DATA] gia các hoạt động trong …" at bounding box center [205, 204] width 378 height 20
click at [248, 213] on h5 "UX maturity ảnh hưởng rõ rệt đến mức độ [MEDICAL_DATA] gia các hoạt động trong …" at bounding box center [205, 204] width 378 height 20
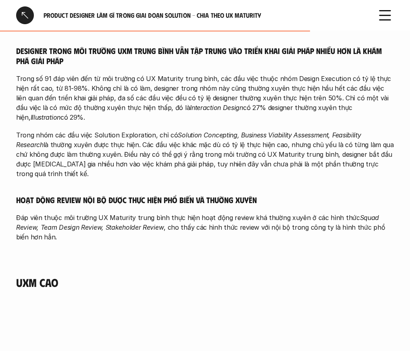
scroll to position [2101, 0]
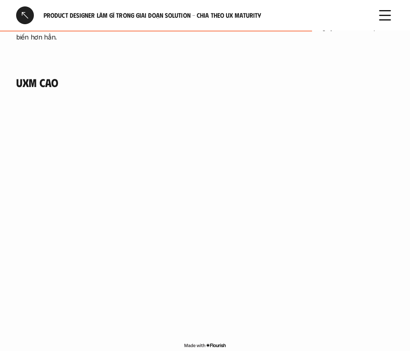
click at [25, 17] on div at bounding box center [25, 15] width 18 height 18
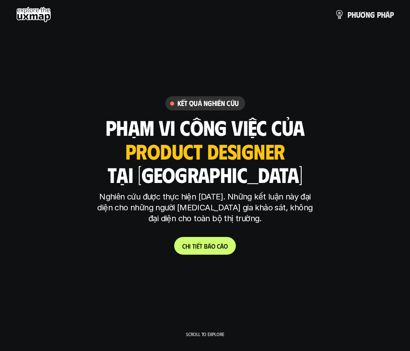
click at [198, 246] on p "C h i t i ế t b á o c á o" at bounding box center [205, 246] width 46 height 8
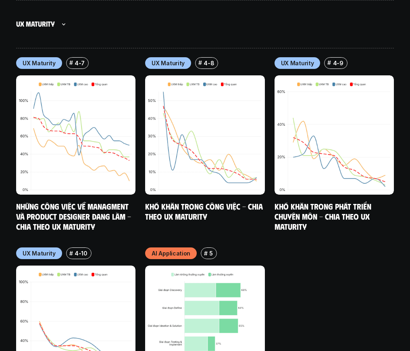
scroll to position [4743, 0]
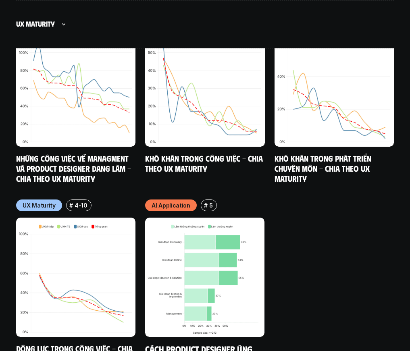
click at [226, 344] on link "Cách Product Designer ứng dụng AI vào công việc" at bounding box center [199, 355] width 109 height 22
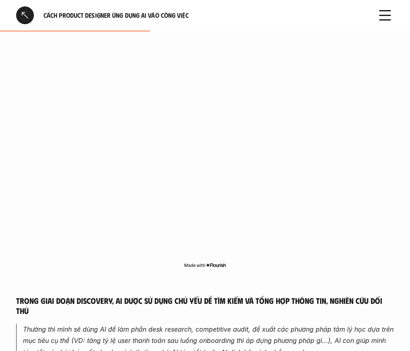
scroll to position [752, 0]
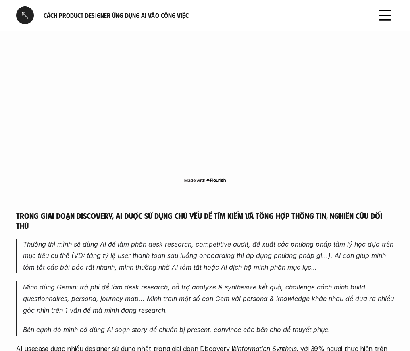
click at [209, 179] on img at bounding box center [205, 180] width 42 height 6
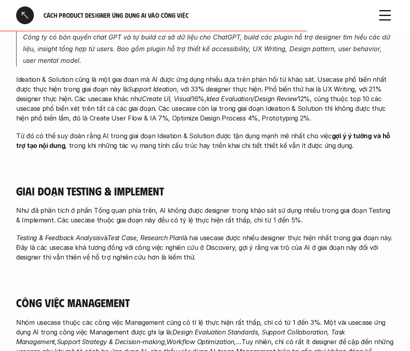
scroll to position [1663, 0]
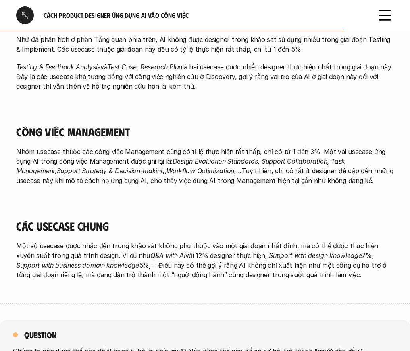
click at [25, 15] on div at bounding box center [25, 15] width 18 height 18
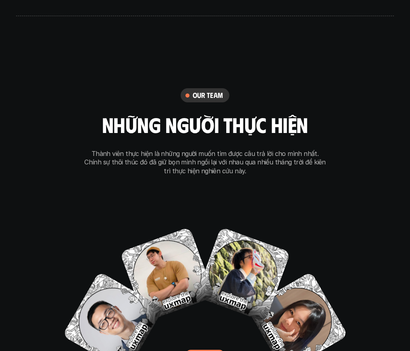
scroll to position [5090, 0]
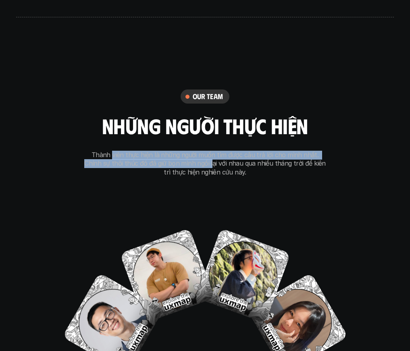
drag, startPoint x: 137, startPoint y: 107, endPoint x: 194, endPoint y: 115, distance: 57.7
click at [194, 151] on p "Thành viên thực hiện là những người muốn tìm được câu trả lời cho mình nhất. Ch…" at bounding box center [205, 164] width 242 height 26
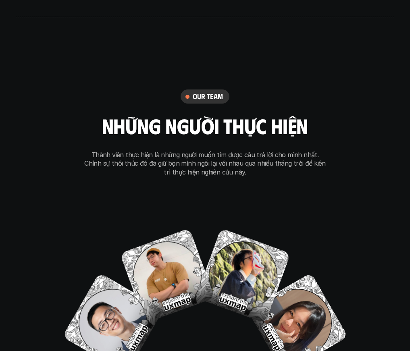
click at [201, 151] on p "Thành viên thực hiện là những người muốn tìm được câu trả lời cho mình nhất. Ch…" at bounding box center [205, 164] width 242 height 26
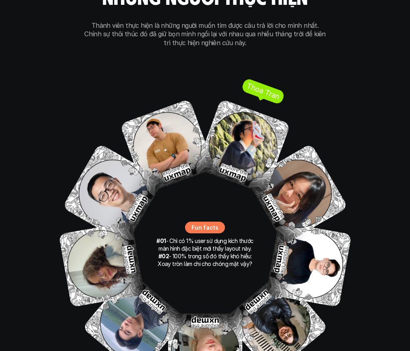
scroll to position [5228, 0]
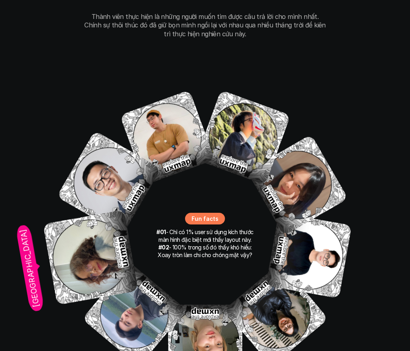
click at [92, 210] on img at bounding box center [90, 257] width 95 height 95
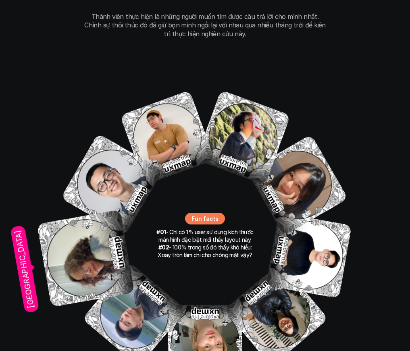
click at [89, 210] on img at bounding box center [86, 259] width 98 height 98
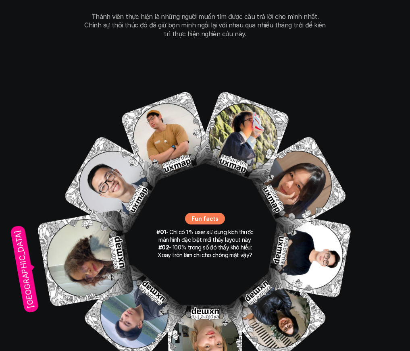
click at [89, 210] on img at bounding box center [86, 259] width 98 height 98
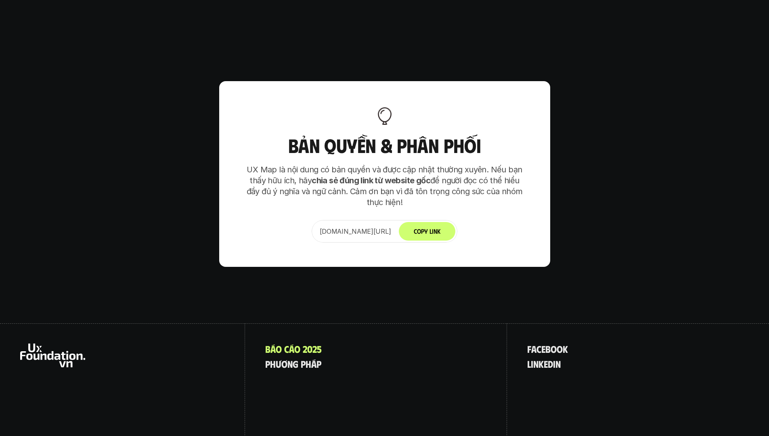
scroll to position [5165, 0]
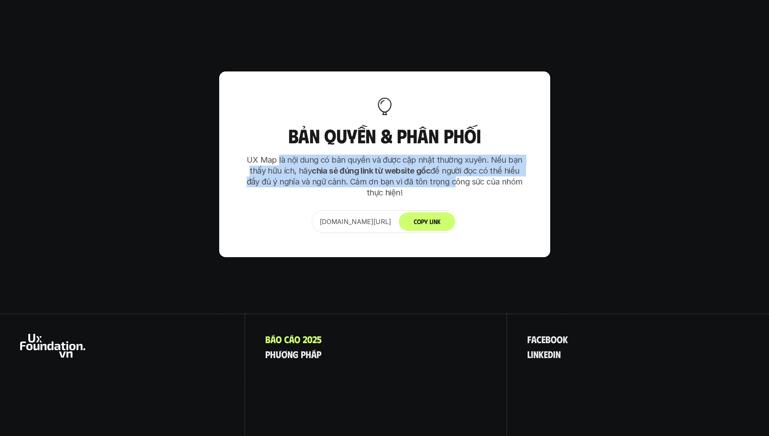
drag, startPoint x: 319, startPoint y: 127, endPoint x: 465, endPoint y: 144, distance: 147.1
click at [410, 155] on p "UX Map là nội dung có bản quyền và được cập nhật thường xuyên. Nếu bạn thấy hữu…" at bounding box center [384, 177] width 282 height 44
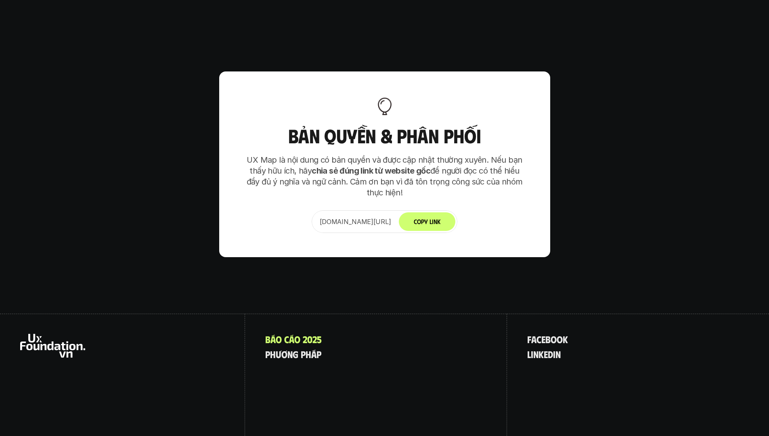
click at [410, 155] on p "UX Map là nội dung có bản quyền và được cập nhật thường xuyên. Nếu bạn thấy hữu…" at bounding box center [384, 177] width 282 height 44
drag, startPoint x: 453, startPoint y: 138, endPoint x: 479, endPoint y: 152, distance: 30.0
click at [410, 155] on p "UX Map là nội dung có bản quyền và được cập nhật thường xuyên. Nếu bạn thấy hữu…" at bounding box center [384, 177] width 282 height 44
drag, startPoint x: 456, startPoint y: 132, endPoint x: 462, endPoint y: 149, distance: 18.1
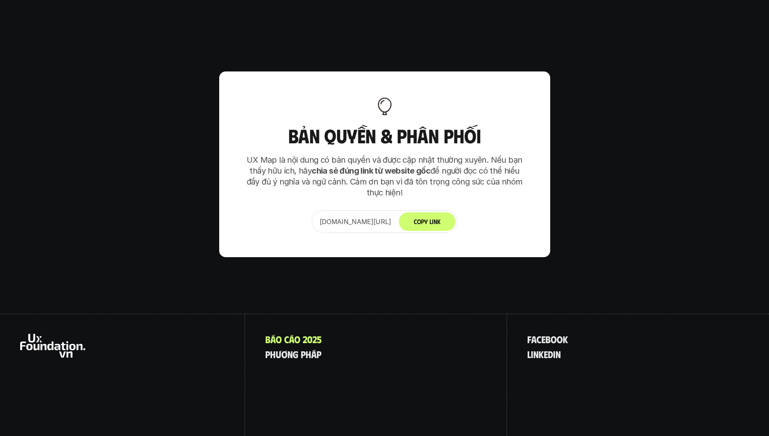
click at [410, 155] on p "UX Map là nội dung có bản quyền và được cập nhật thường xuyên. Nếu bạn thấy hữu…" at bounding box center [384, 177] width 282 height 44
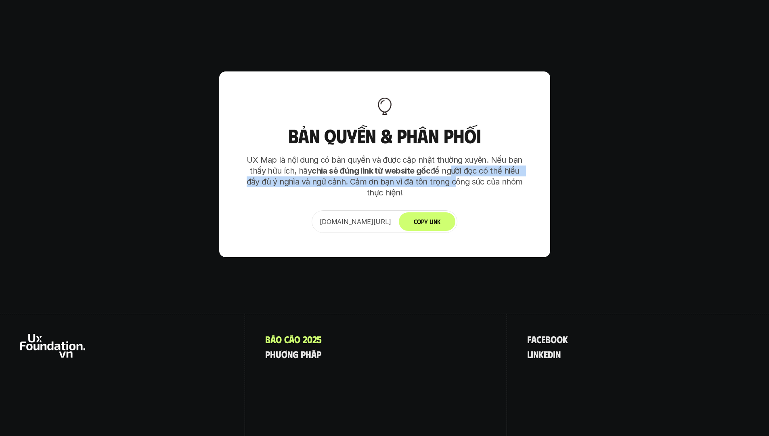
drag, startPoint x: 446, startPoint y: 140, endPoint x: 452, endPoint y: 148, distance: 9.8
click at [410, 155] on p "UX Map là nội dung có bản quyền và được cập nhật thường xuyên. Nếu bạn thấy hữu…" at bounding box center [384, 177] width 282 height 44
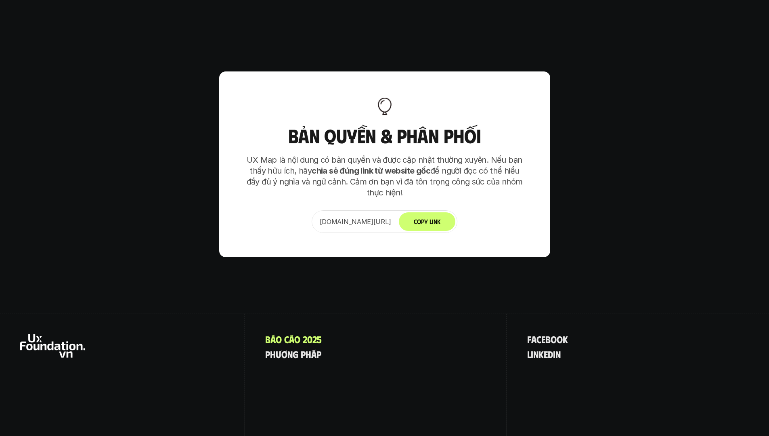
scroll to position [5165, 0]
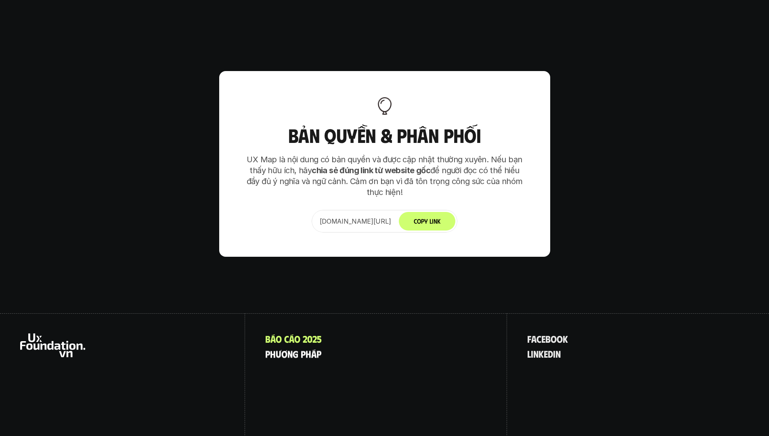
click at [303, 348] on p "p h ư ơ n g p h á p" at bounding box center [293, 353] width 56 height 10
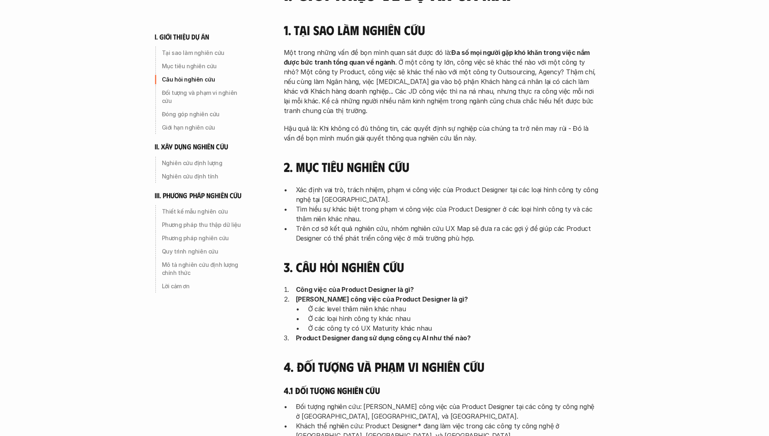
scroll to position [141, 0]
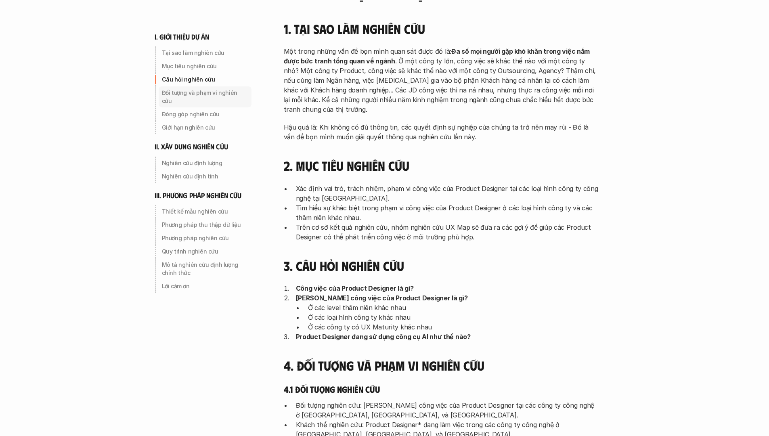
click at [174, 92] on p "Đối tượng và phạm vi nghiên cứu" at bounding box center [205, 97] width 86 height 16
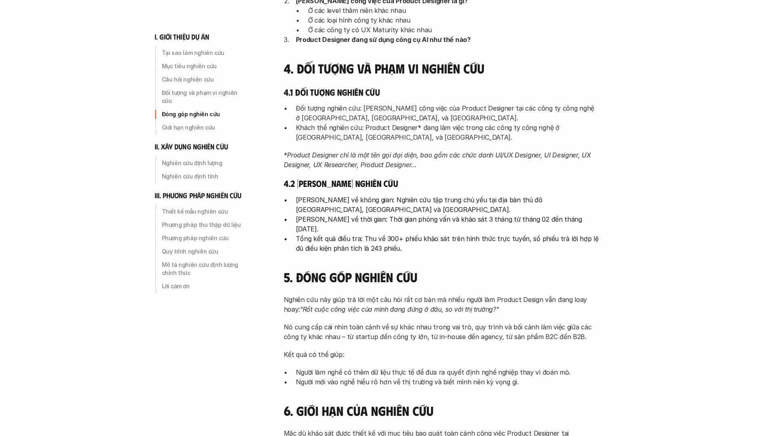
click at [216, 110] on p "Đóng góp nghiên cứu" at bounding box center [205, 114] width 86 height 8
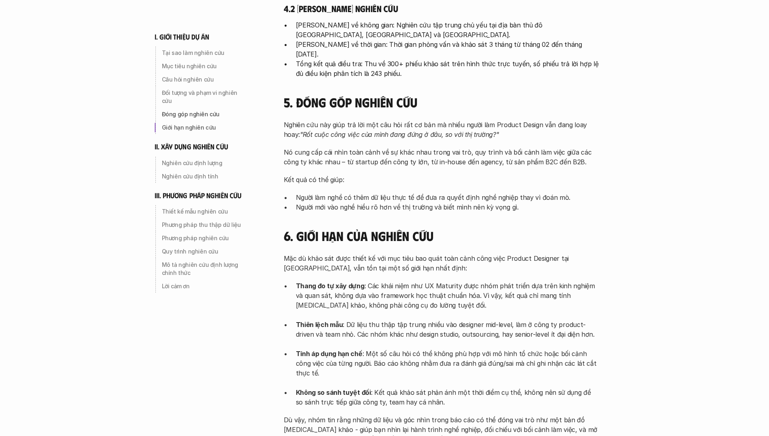
scroll to position [637, 0]
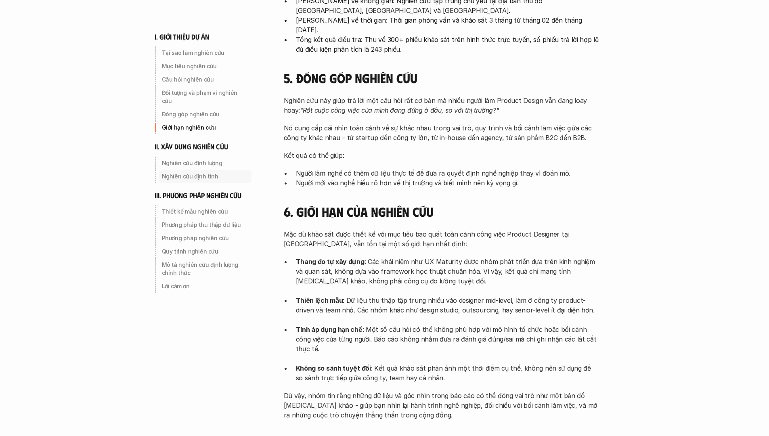
click at [181, 172] on p "Nghiên cứu định tính" at bounding box center [205, 176] width 86 height 8
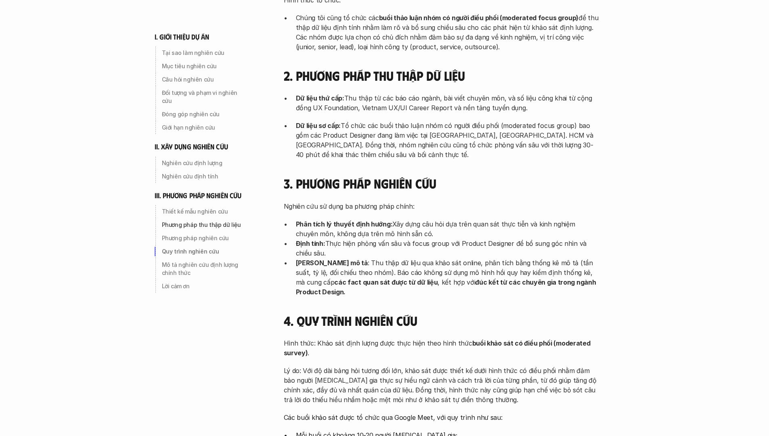
scroll to position [2142, 0]
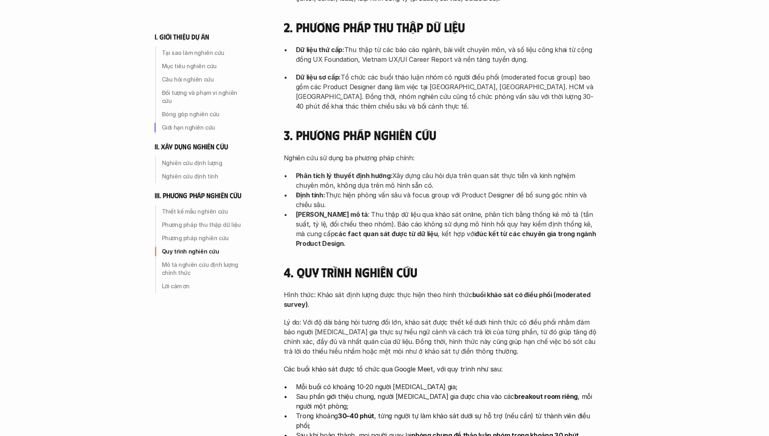
scroll to position [637, 0]
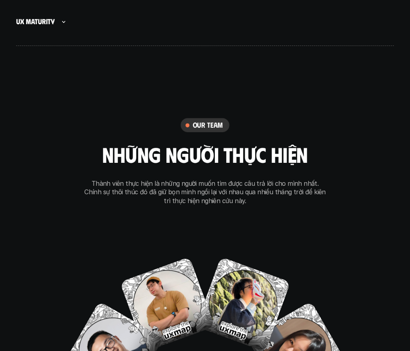
scroll to position [5213, 0]
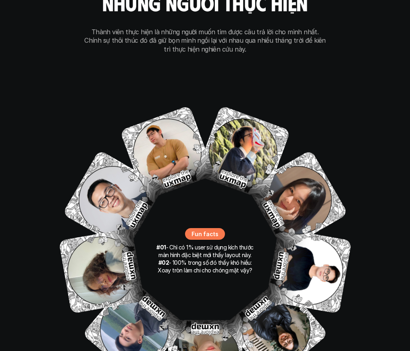
click at [200, 230] on p "Fun facts" at bounding box center [205, 234] width 27 height 8
drag, startPoint x: 194, startPoint y: 186, endPoint x: 211, endPoint y: 189, distance: 17.6
click at [209, 230] on p "Fun facts" at bounding box center [205, 234] width 27 height 8
click at [211, 230] on p "Fun facts" at bounding box center [205, 234] width 27 height 8
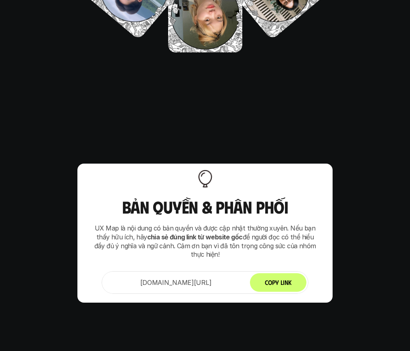
scroll to position [5684, 0]
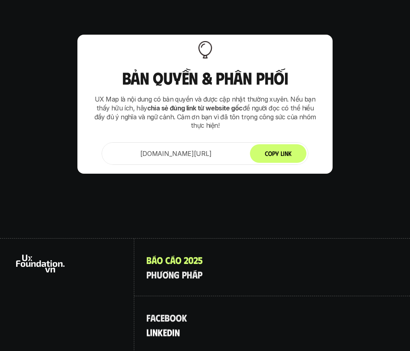
click at [163, 327] on p "l i n k e d i n" at bounding box center [162, 332] width 33 height 10
